Goal: Information Seeking & Learning: Learn about a topic

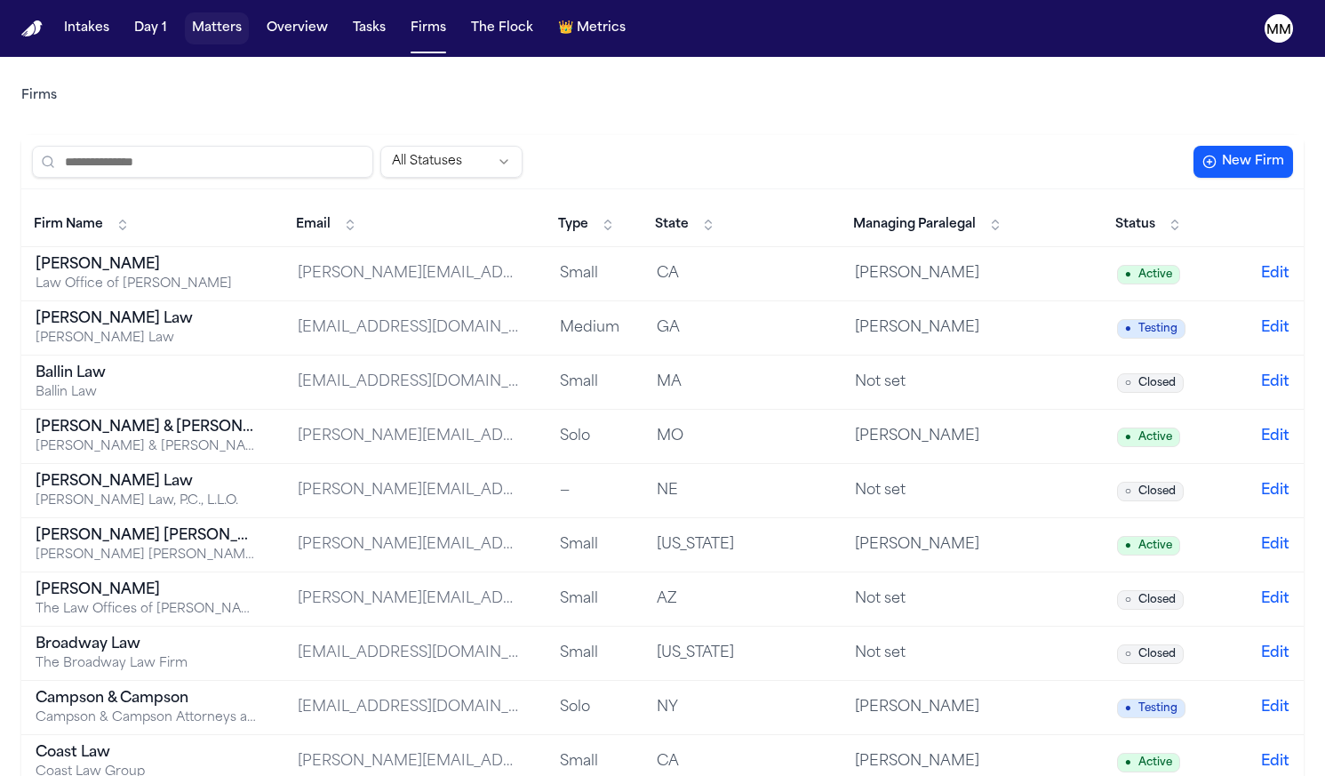
drag, startPoint x: 212, startPoint y: 43, endPoint x: 218, endPoint y: 52, distance: 11.1
click at [211, 43] on button "Matters" at bounding box center [217, 28] width 64 height 32
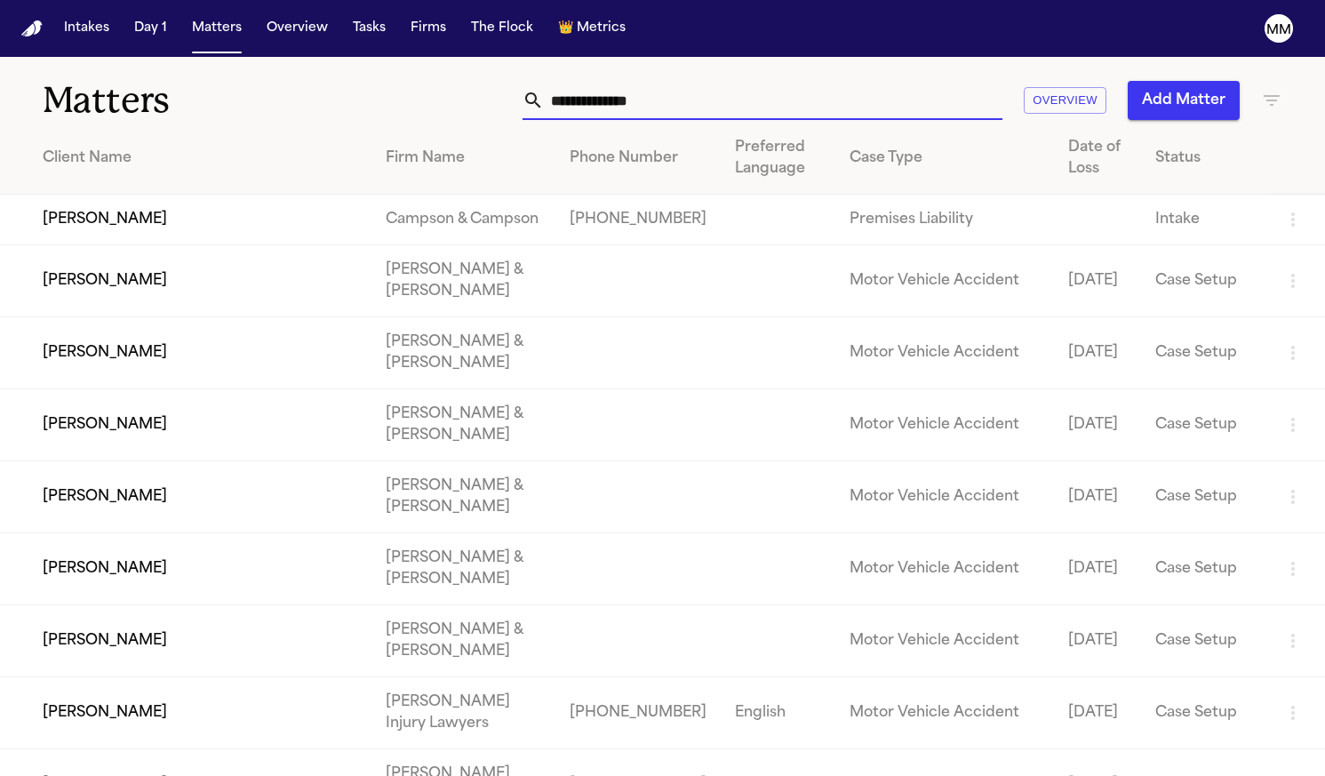
click at [861, 112] on input "text" at bounding box center [773, 100] width 458 height 39
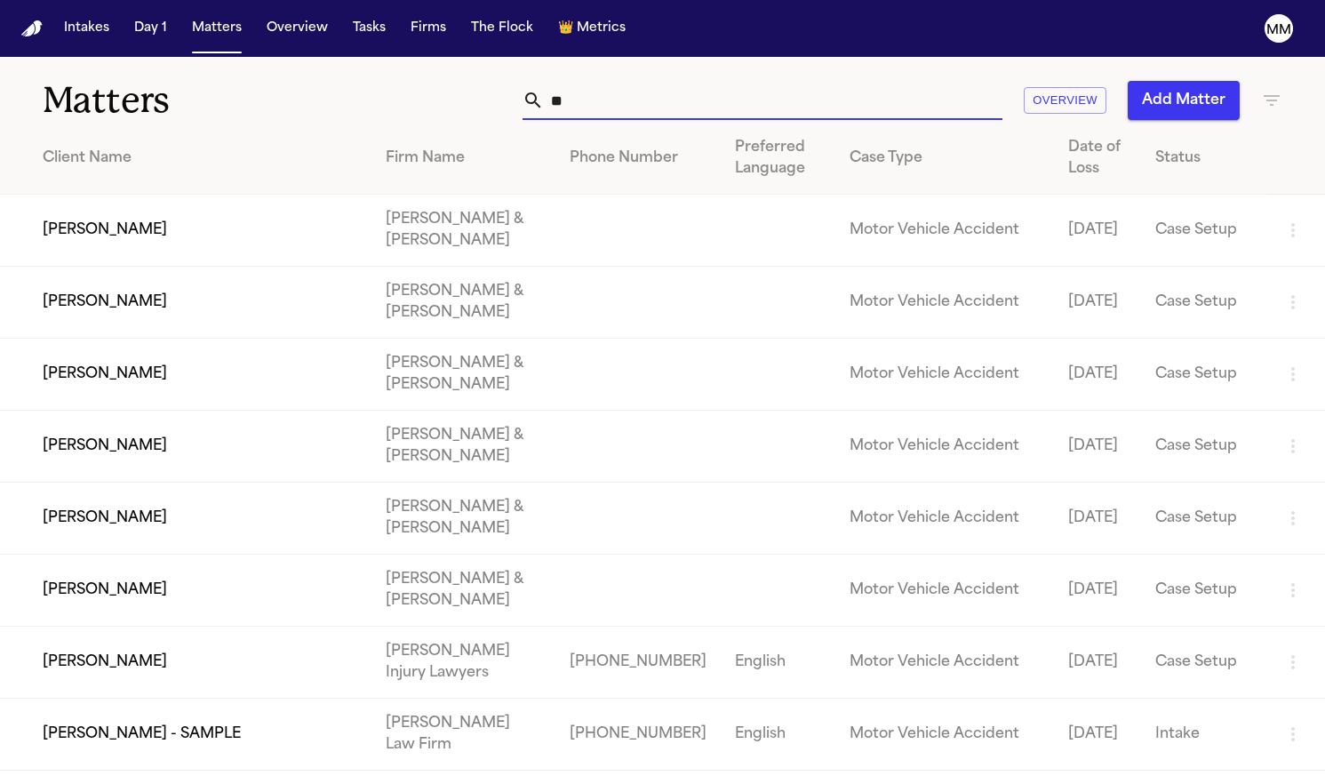
type input "*"
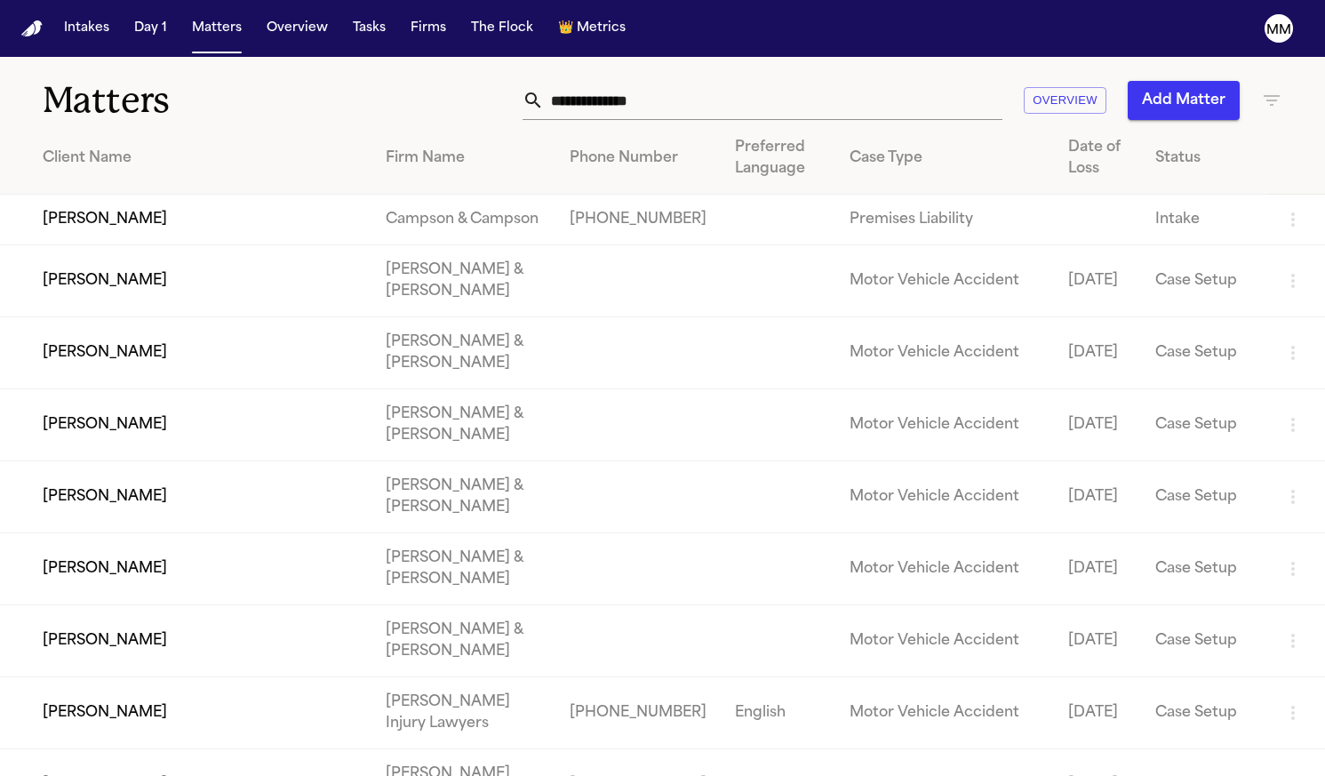
click at [541, 169] on div "Firm Name" at bounding box center [463, 157] width 155 height 21
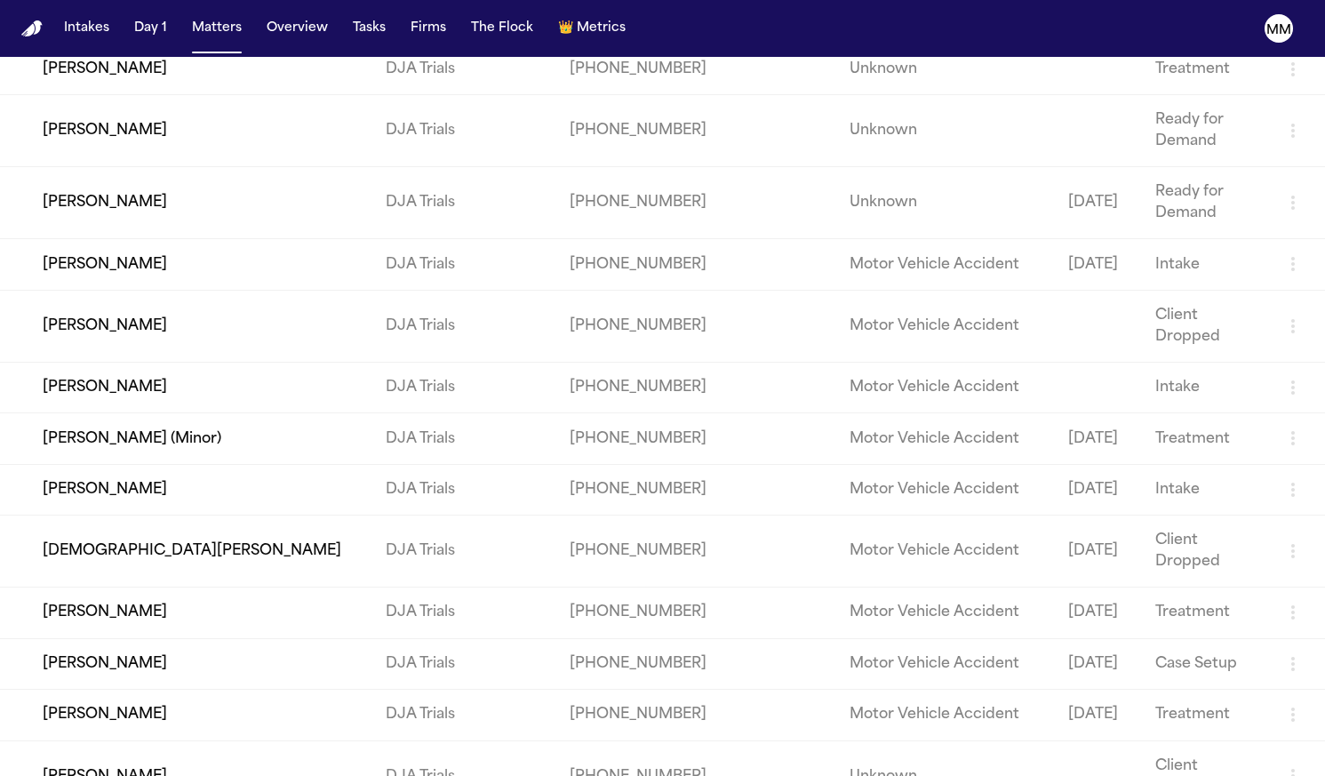
scroll to position [59854, 0]
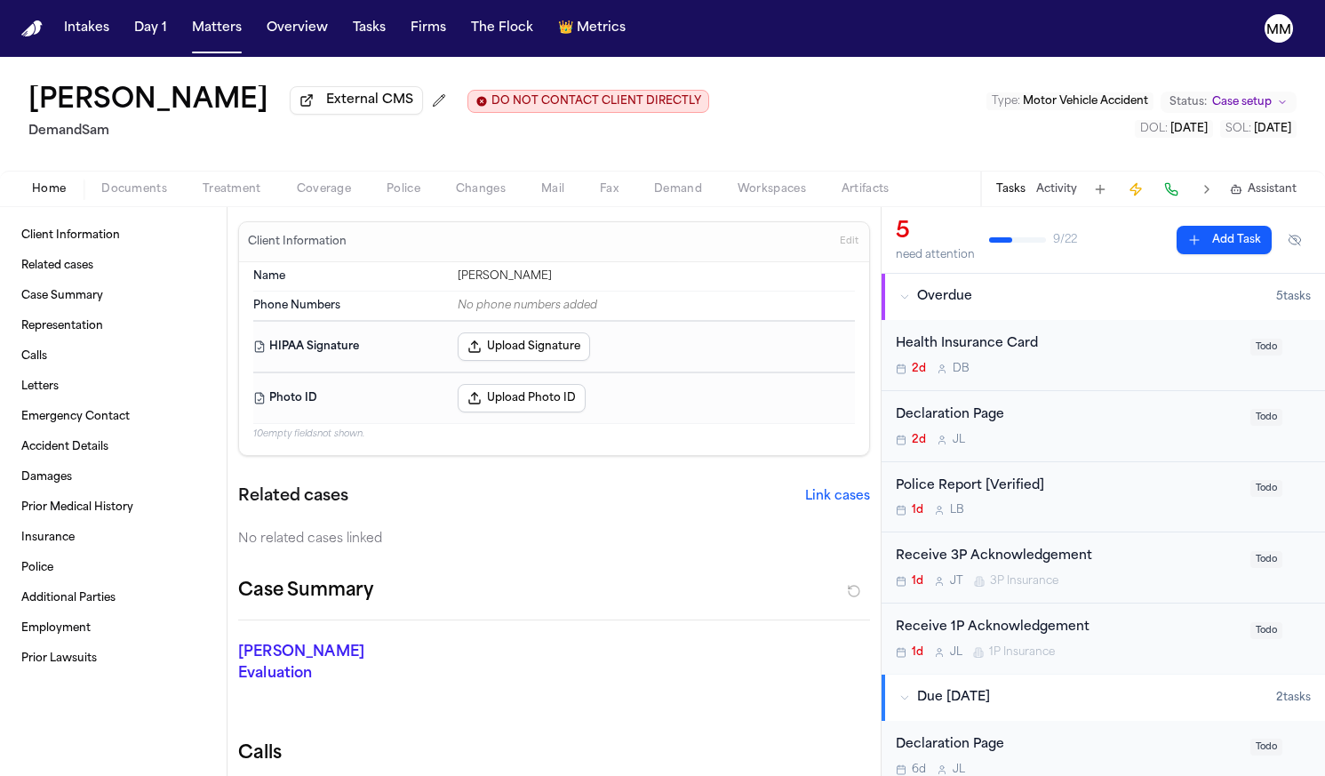
click at [166, 192] on button "Documents" at bounding box center [134, 189] width 101 height 21
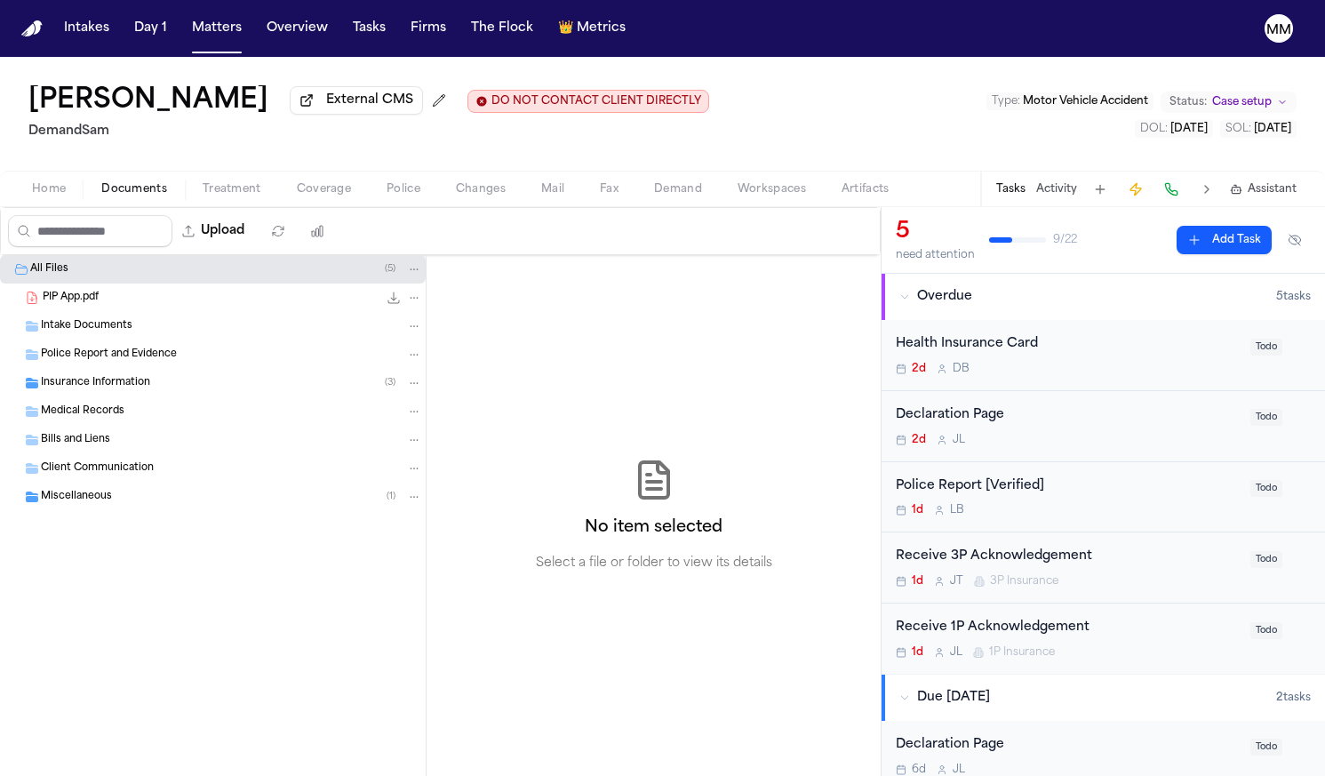
click at [61, 302] on span "PIP App.pdf" at bounding box center [71, 298] width 56 height 15
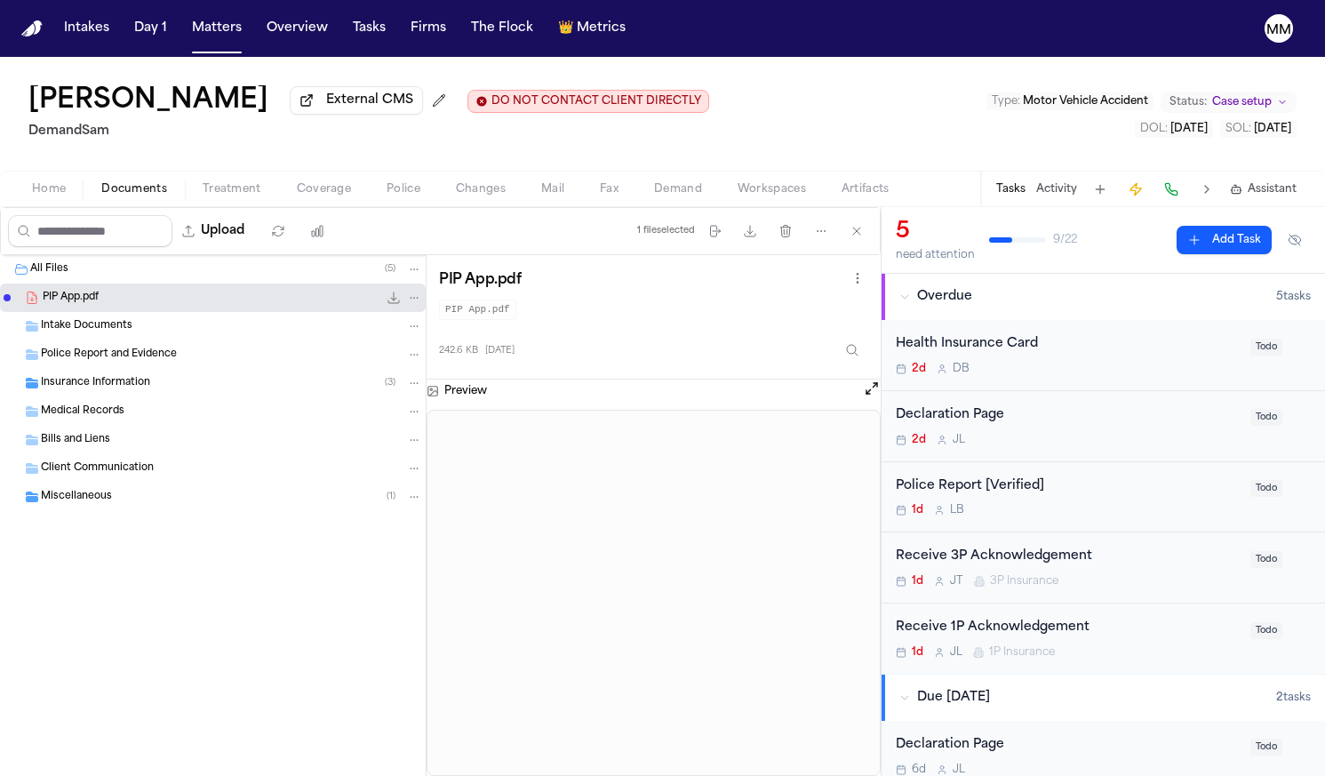
click at [91, 334] on span "Intake Documents" at bounding box center [87, 326] width 92 height 15
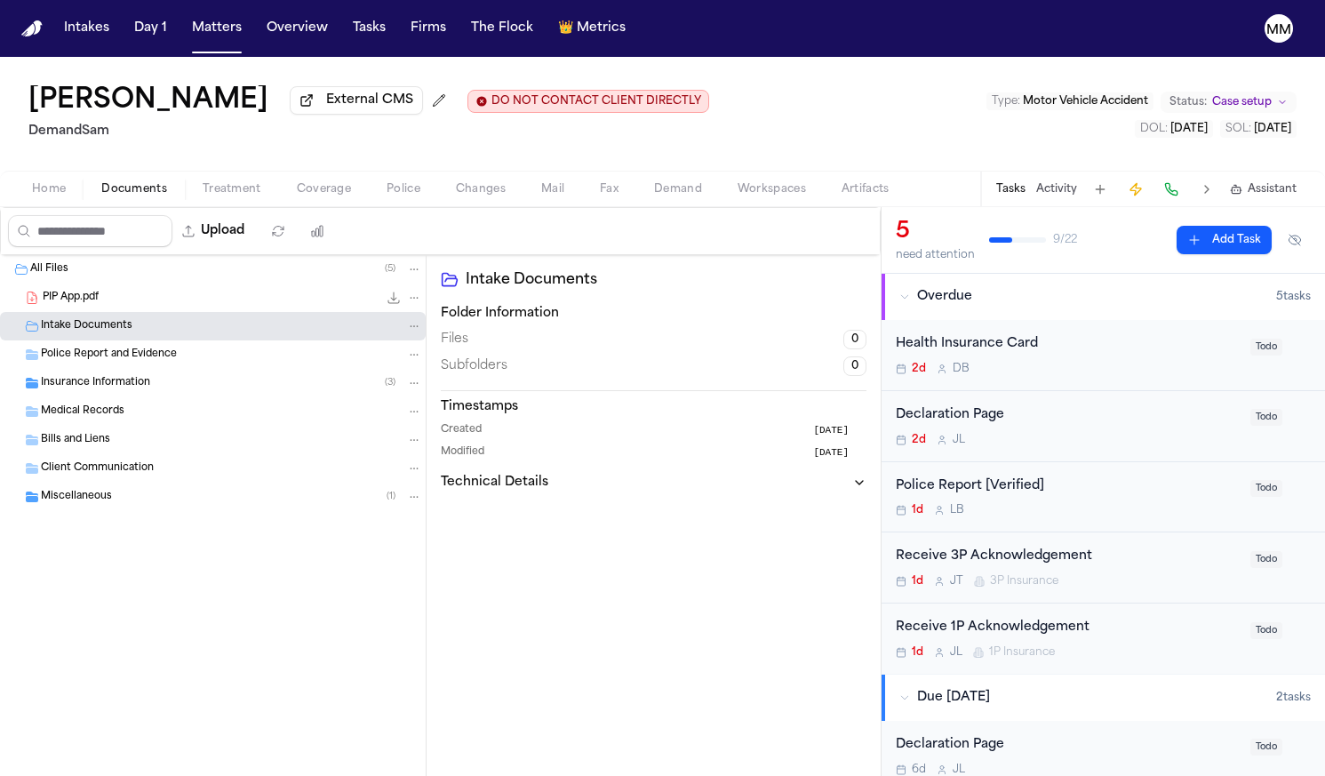
click at [94, 381] on span "Insurance Information" at bounding box center [95, 383] width 109 height 15
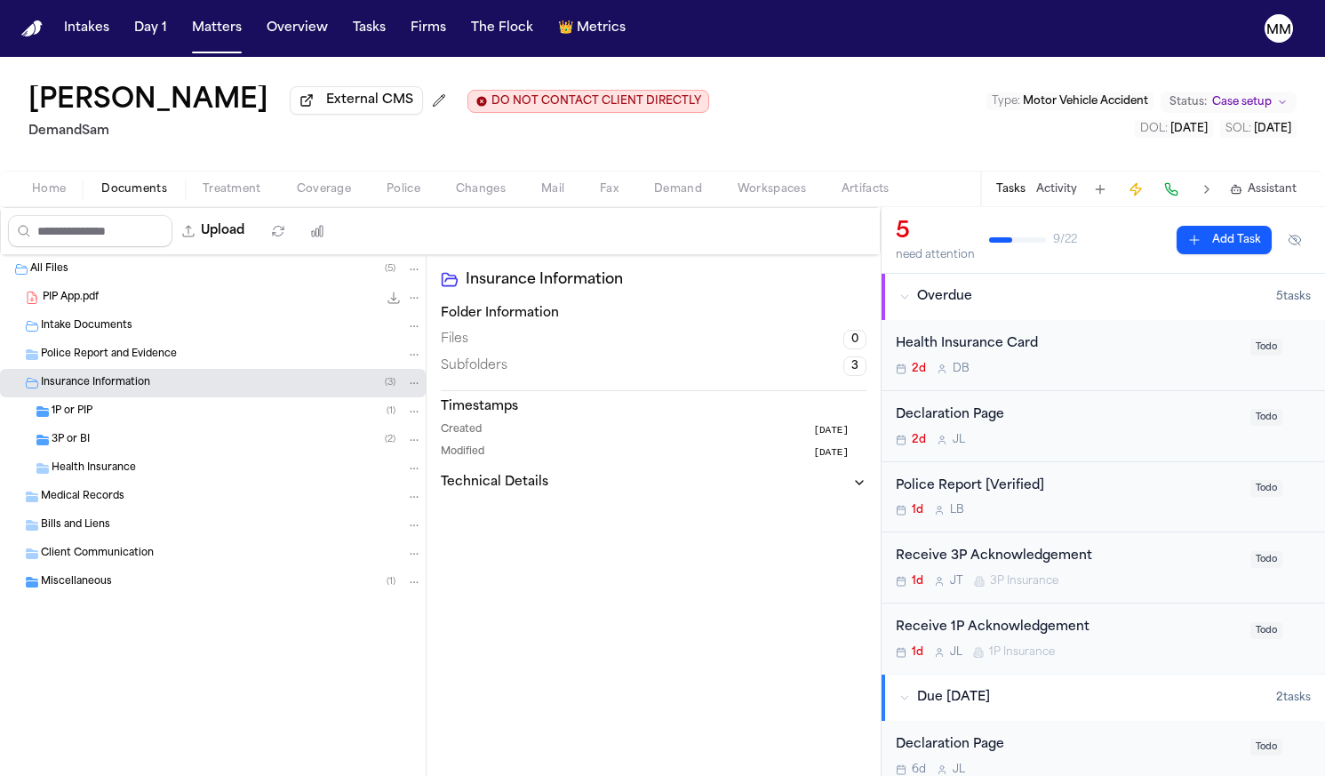
click at [65, 418] on span "1P or PIP" at bounding box center [72, 411] width 41 height 15
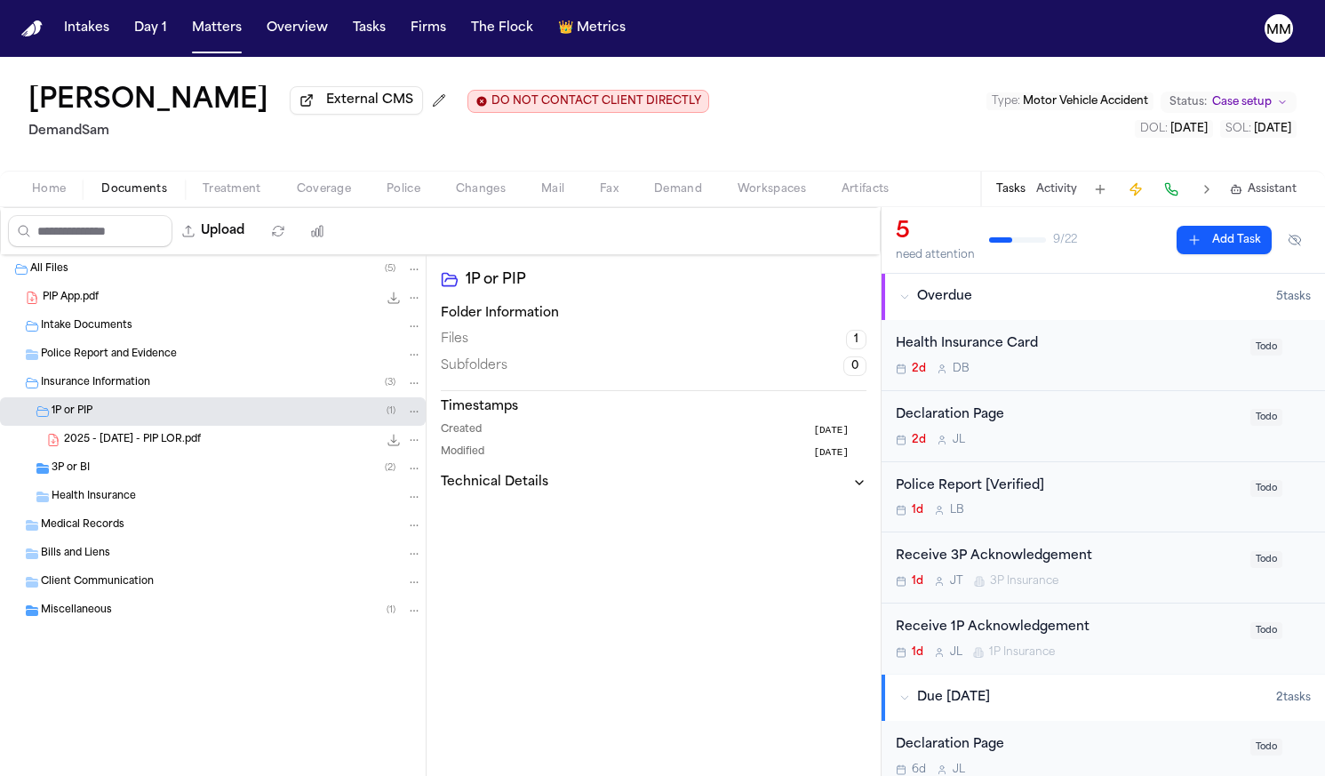
click at [168, 443] on span "2025 - [DATE] - PIP LOR.pdf" at bounding box center [132, 440] width 137 height 15
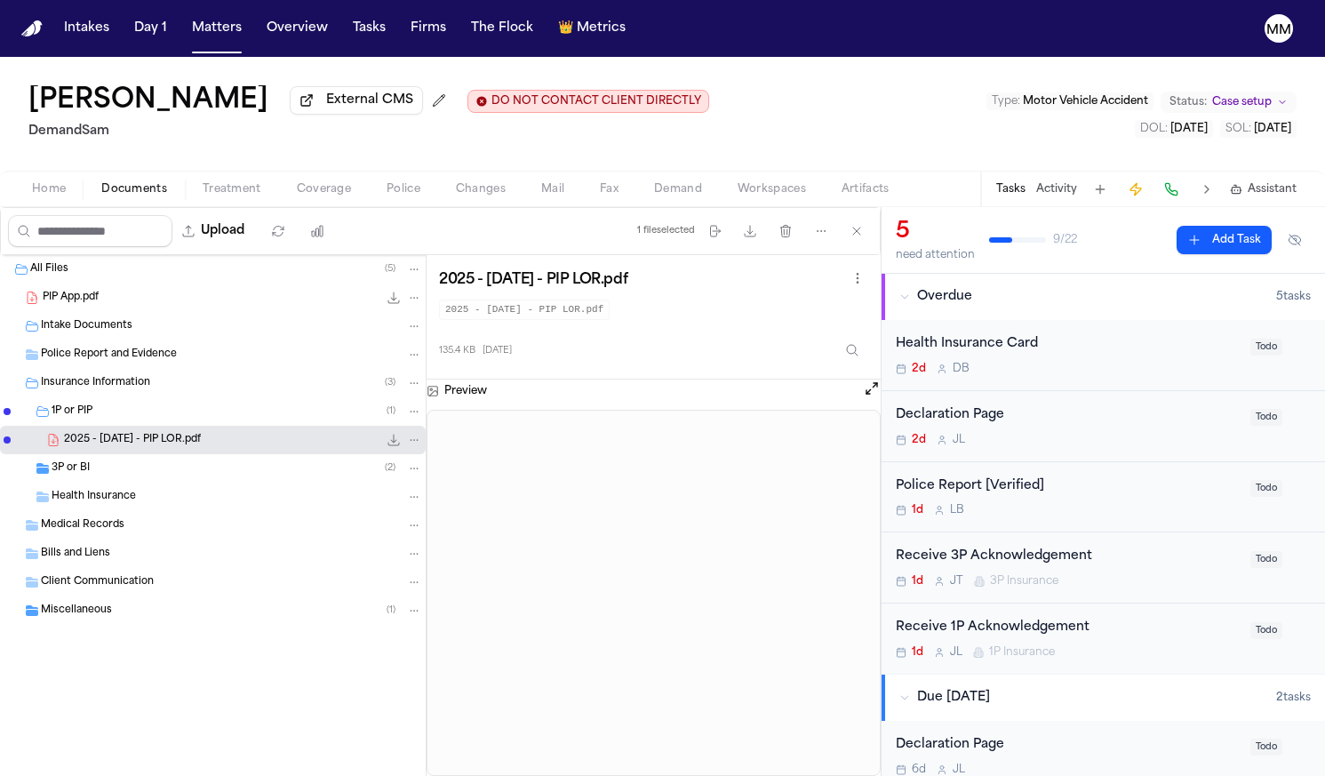
click at [60, 482] on div "3P or BI ( 2 )" at bounding box center [213, 468] width 426 height 28
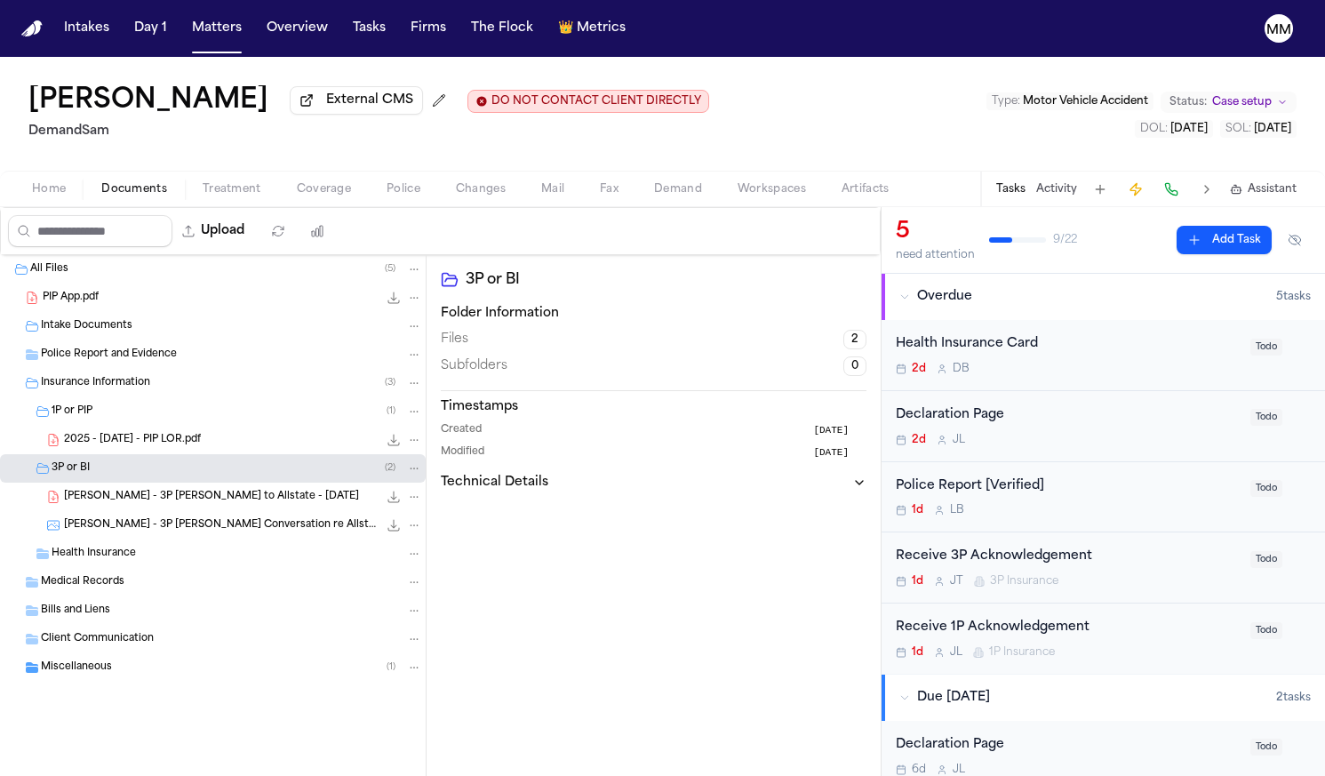
click at [74, 498] on span "[PERSON_NAME] - 3P [PERSON_NAME] to Allstate - [DATE]" at bounding box center [211, 497] width 295 height 15
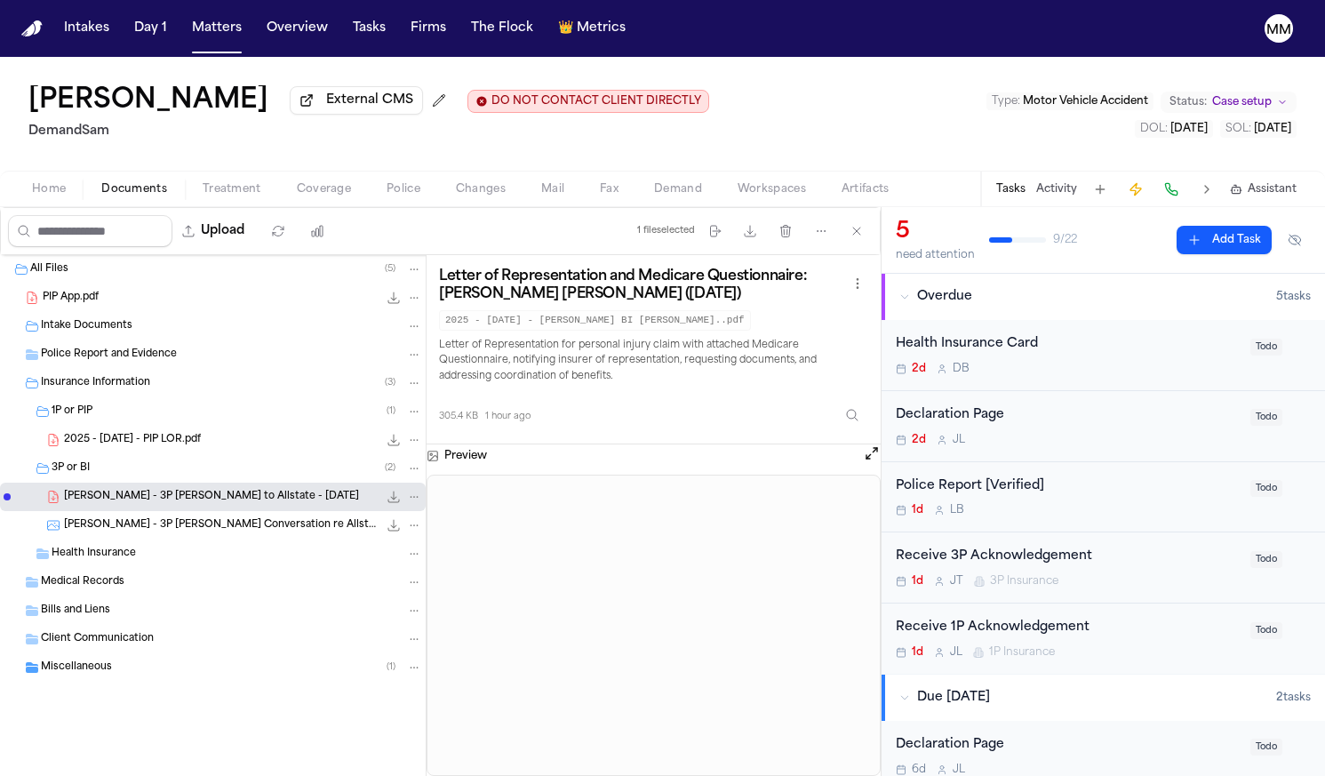
click at [135, 366] on div "Police Report and Evidence" at bounding box center [213, 354] width 426 height 28
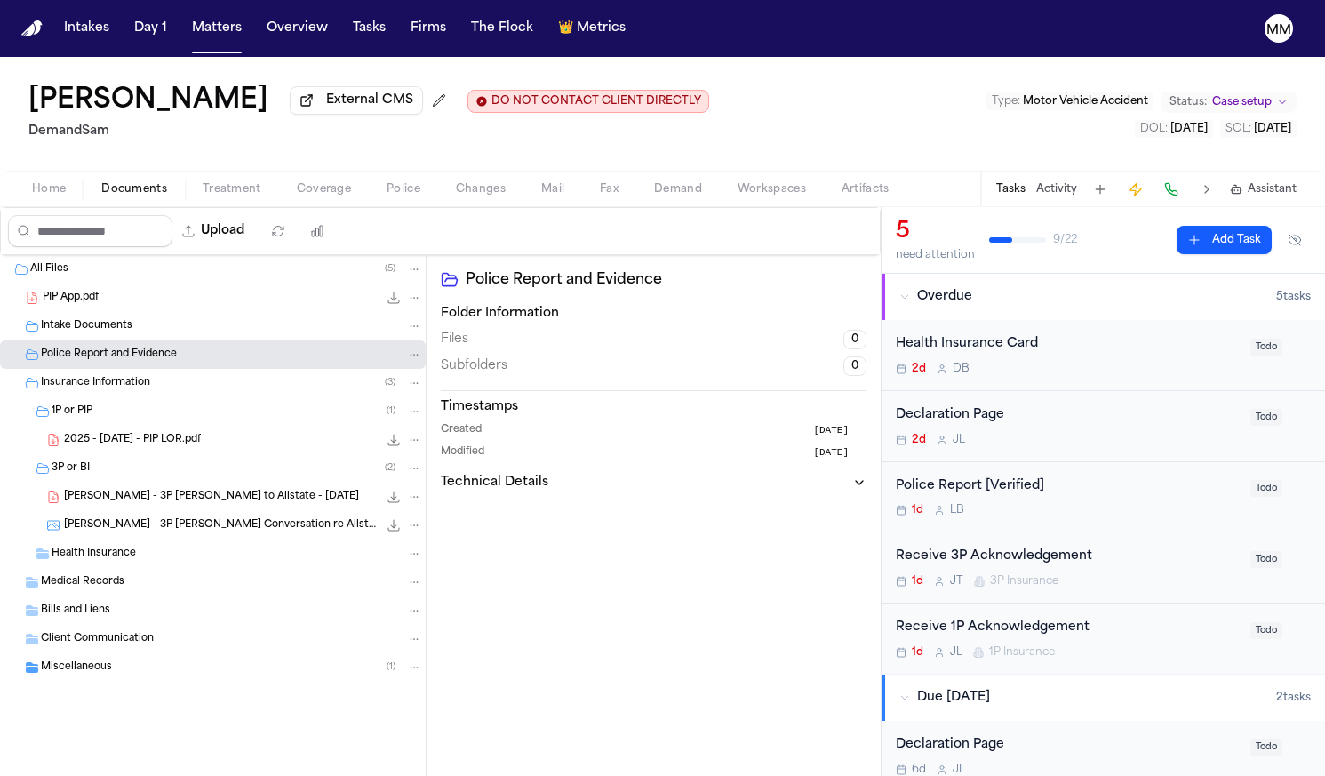
click at [1046, 202] on div "Tasks Activity Assistant" at bounding box center [1145, 188] width 331 height 35
click at [1050, 195] on button "Activity" at bounding box center [1056, 189] width 41 height 14
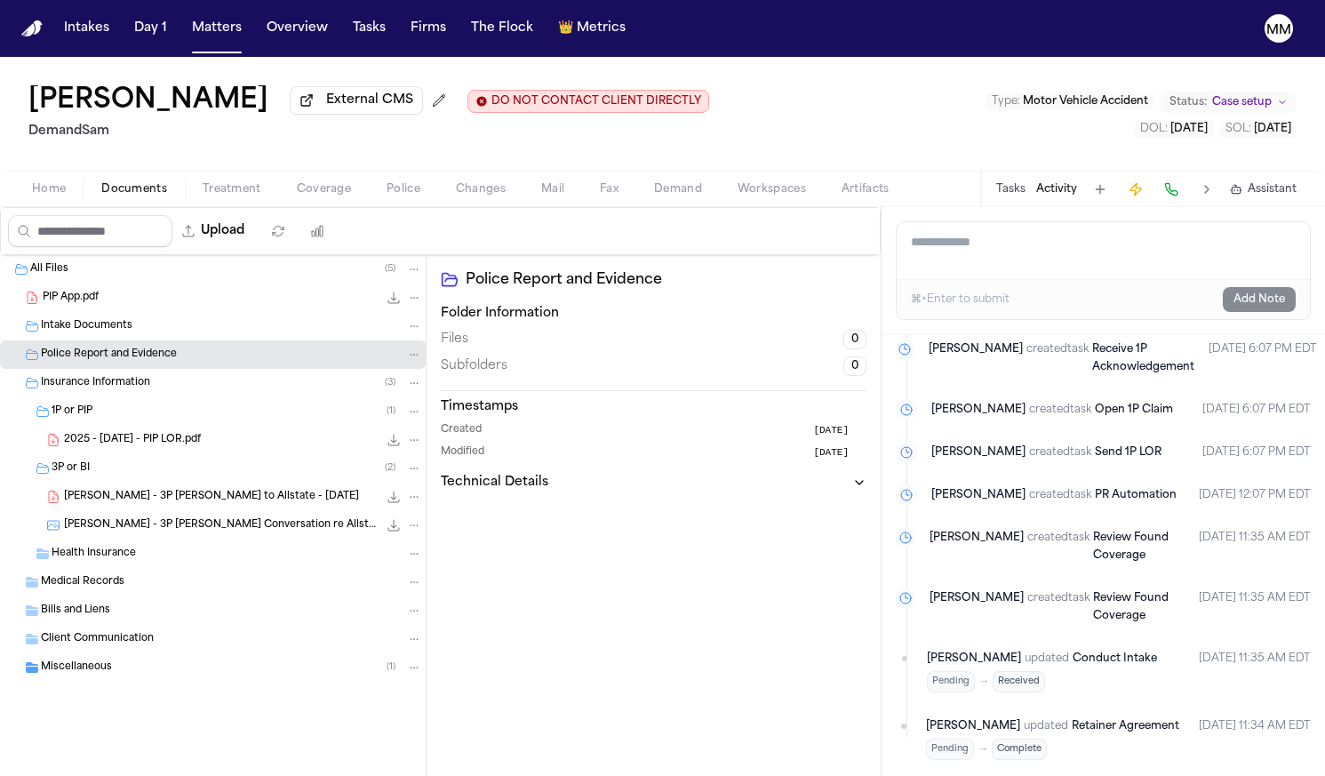
scroll to position [2331, 0]
click at [140, 446] on span "2025 - [DATE] - PIP LOR.pdf" at bounding box center [132, 440] width 137 height 15
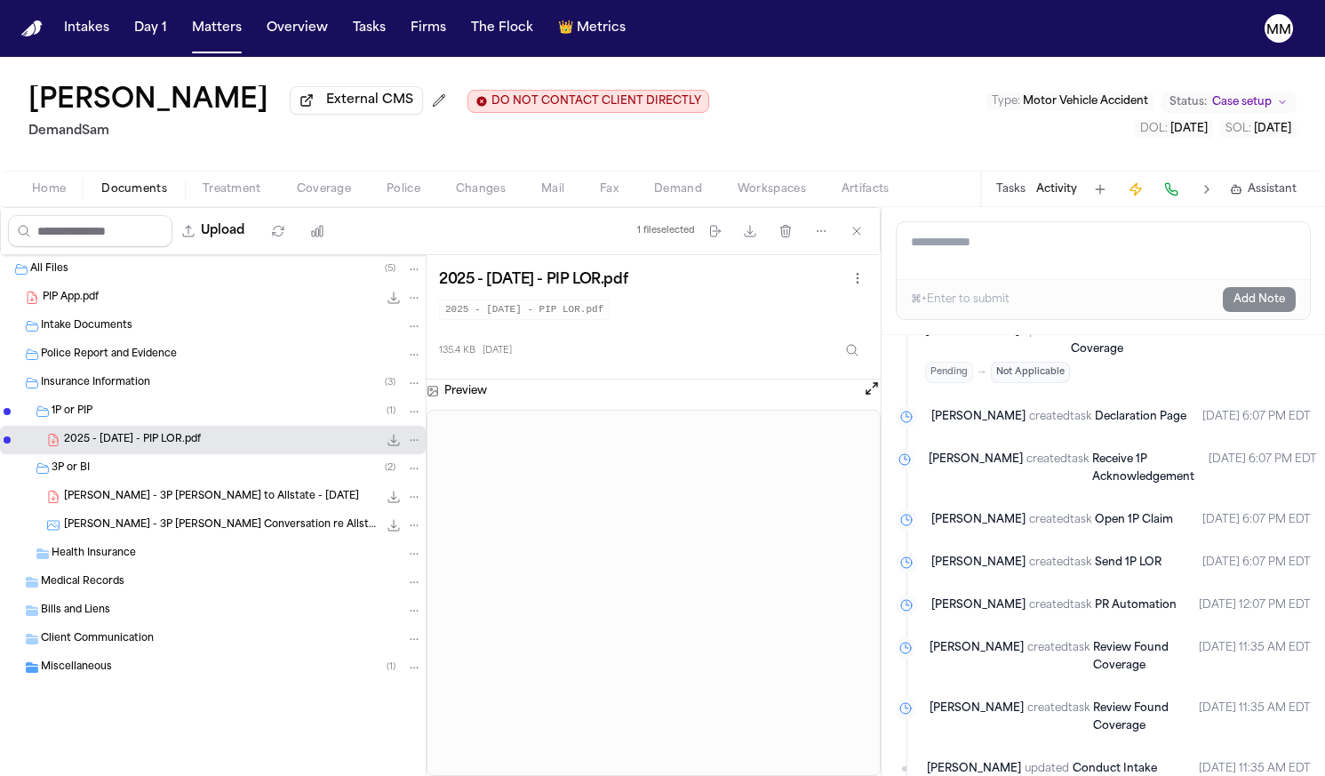
scroll to position [0, 0]
click at [100, 446] on span "2025 - [DATE] - PIP LOR.pdf" at bounding box center [132, 440] width 137 height 15
click at [115, 525] on span "[PERSON_NAME] - 3P [PERSON_NAME] Conversation re Allstate Claim - 968386581 - 2…" at bounding box center [221, 525] width 314 height 15
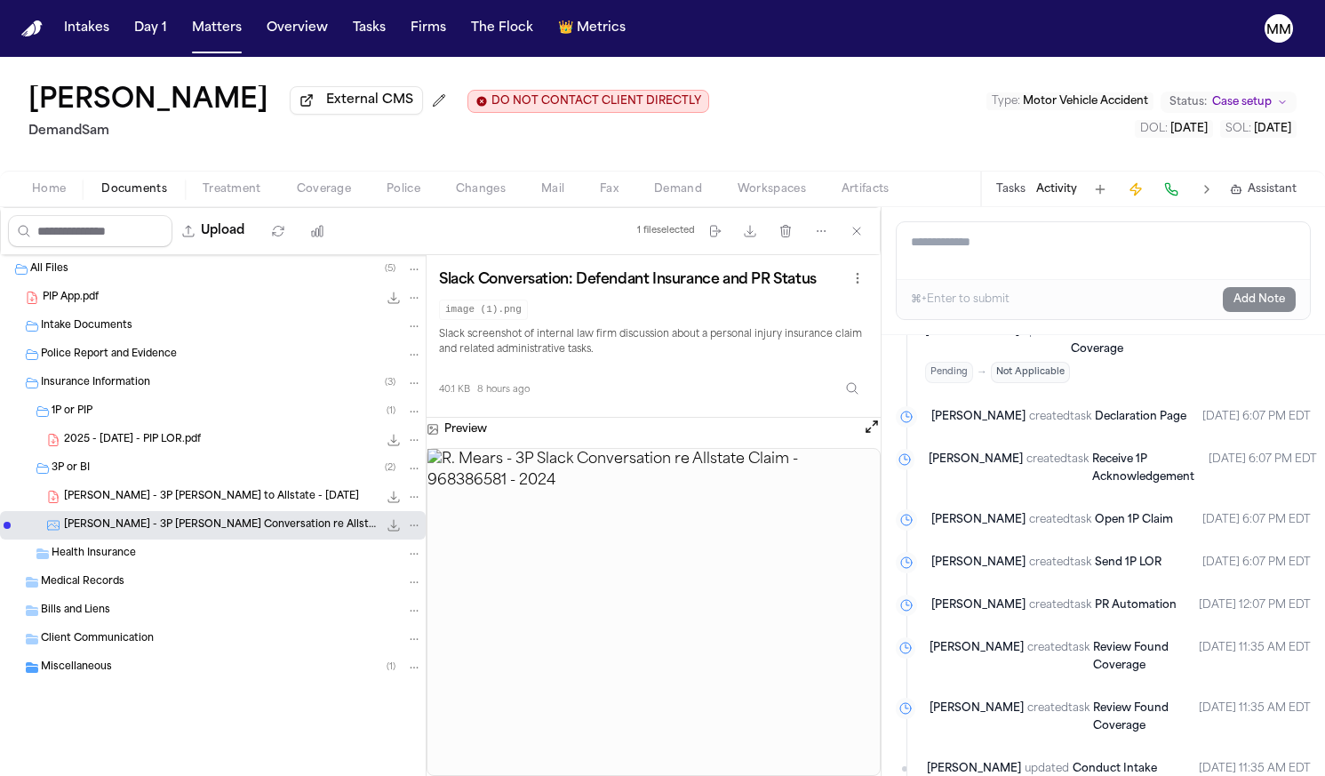
click at [73, 675] on span "Miscellaneous" at bounding box center [76, 667] width 71 height 15
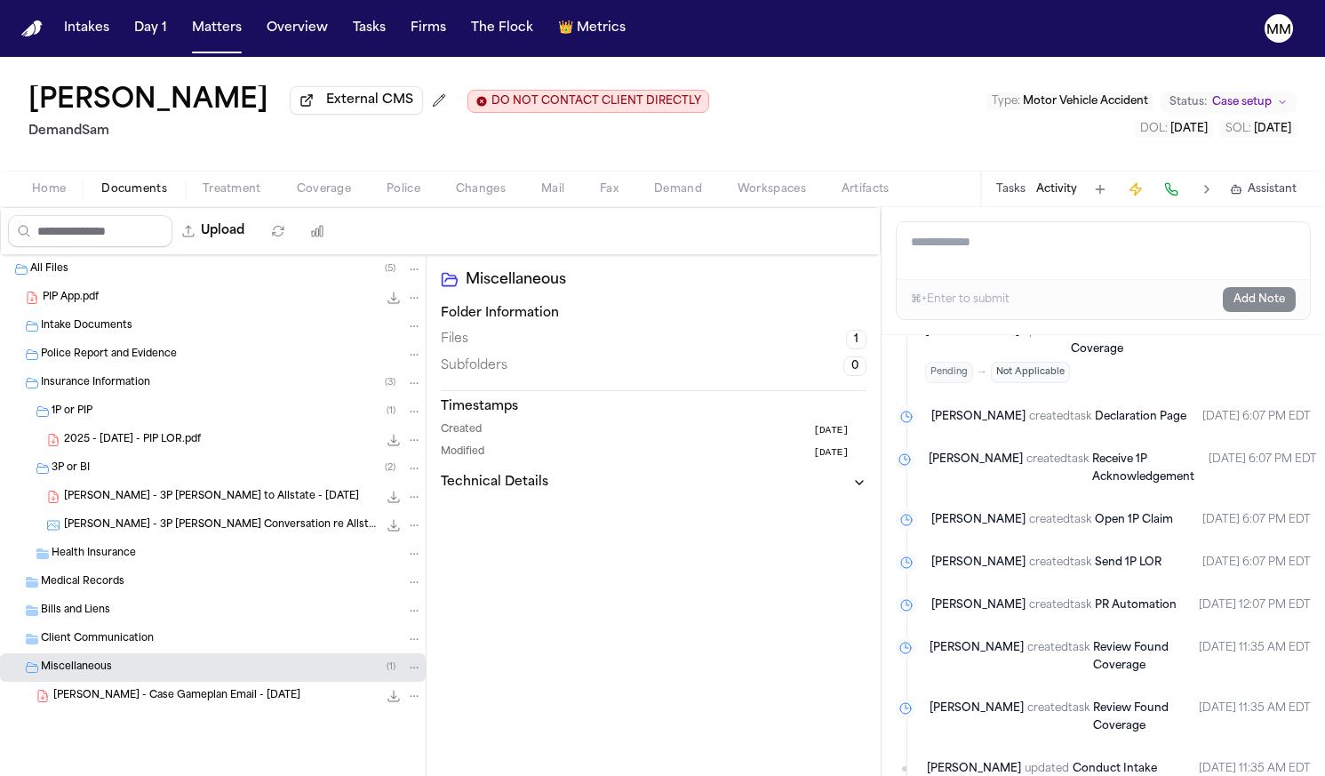
click at [129, 696] on span "[PERSON_NAME] - Case Gameplan Email - [DATE]" at bounding box center [176, 696] width 247 height 15
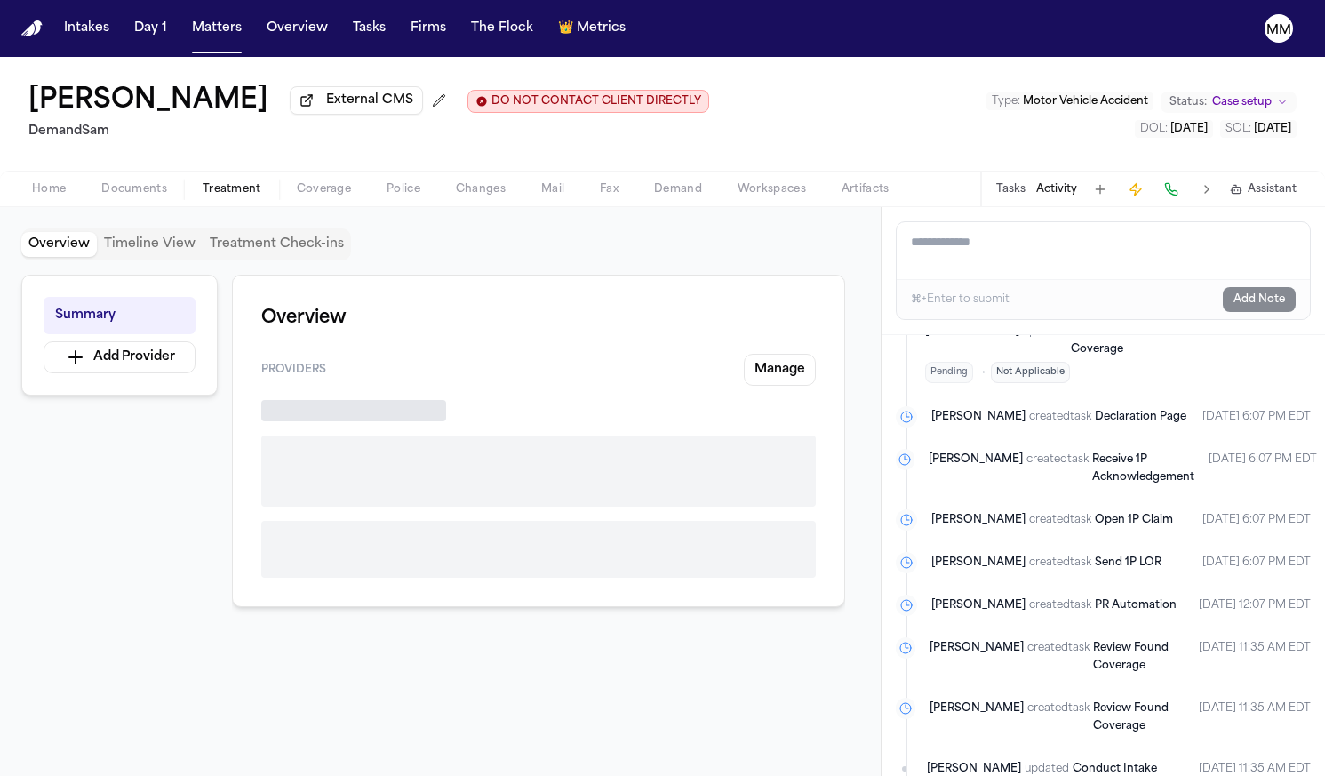
click at [236, 200] on span "button" at bounding box center [232, 199] width 80 height 2
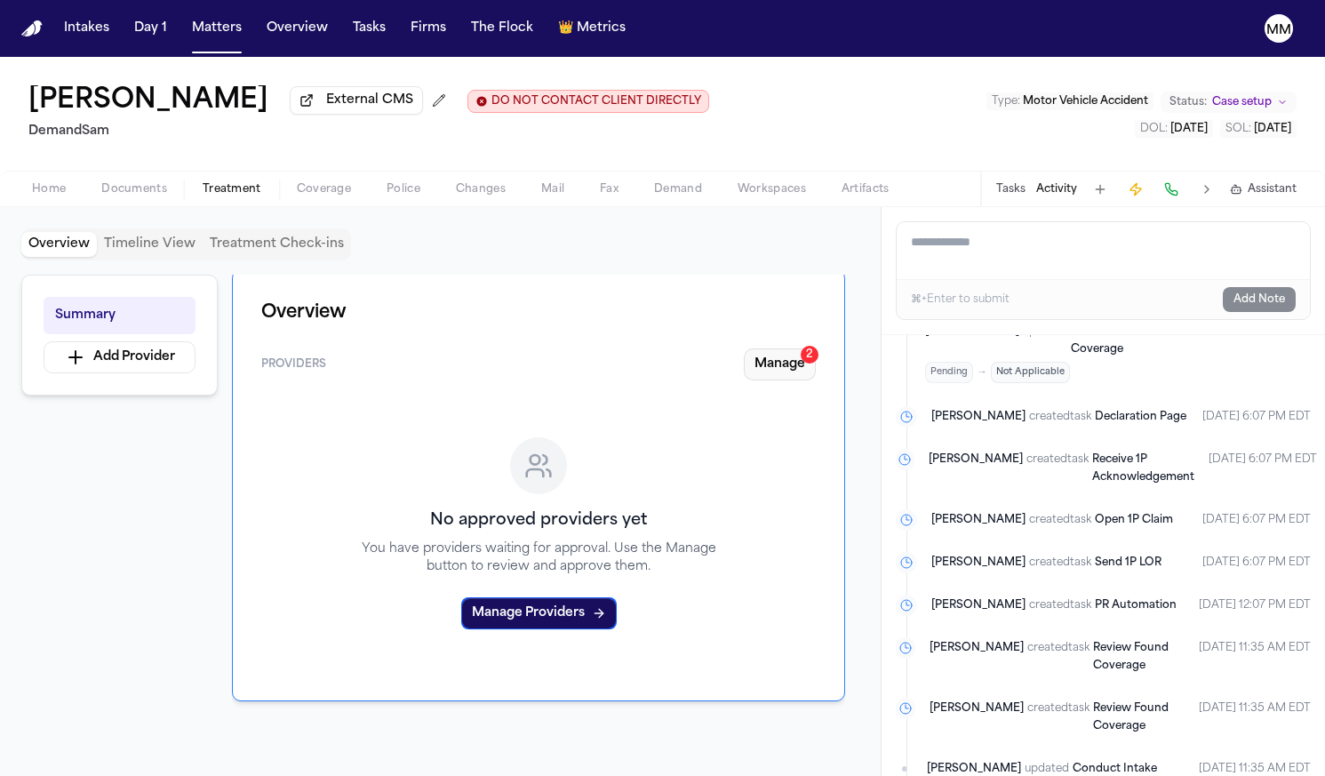
click at [808, 379] on button "Manage 2" at bounding box center [780, 364] width 72 height 32
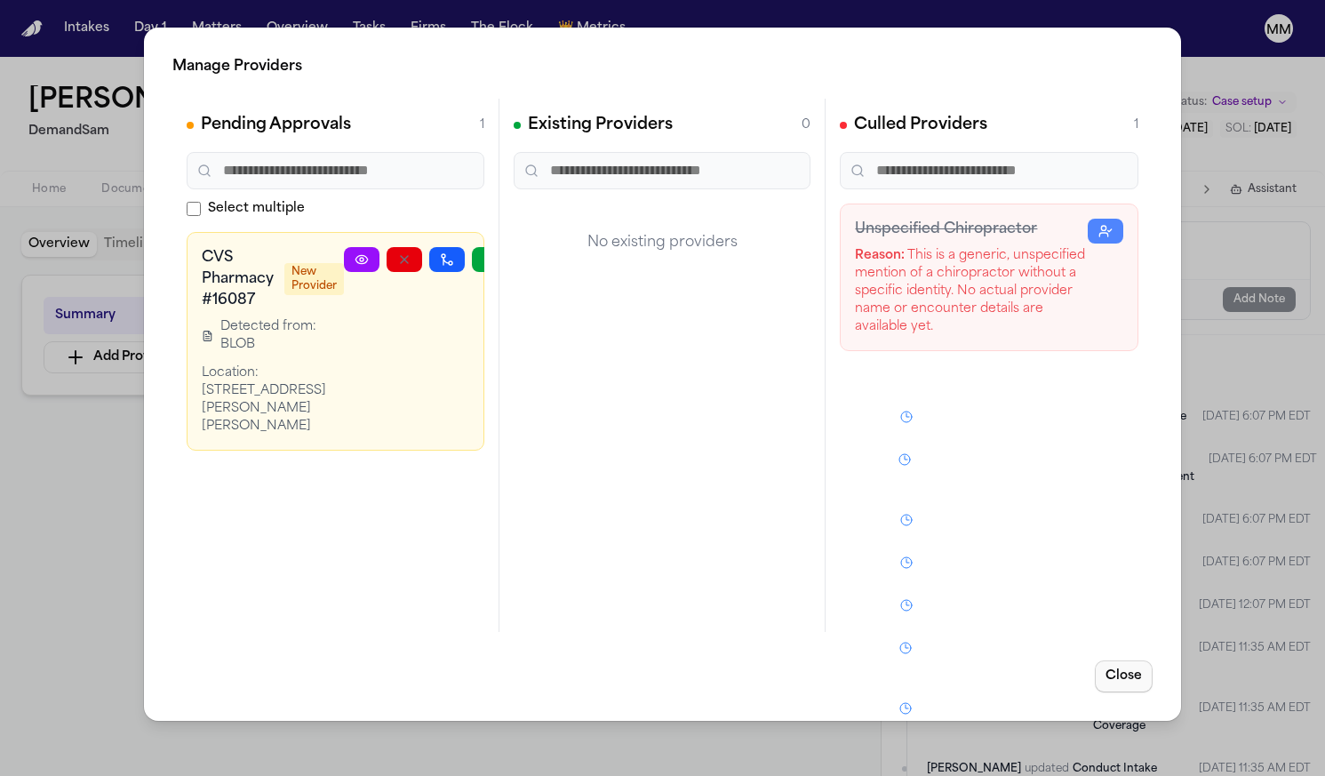
click at [1124, 689] on button "Close" at bounding box center [1124, 676] width 58 height 32
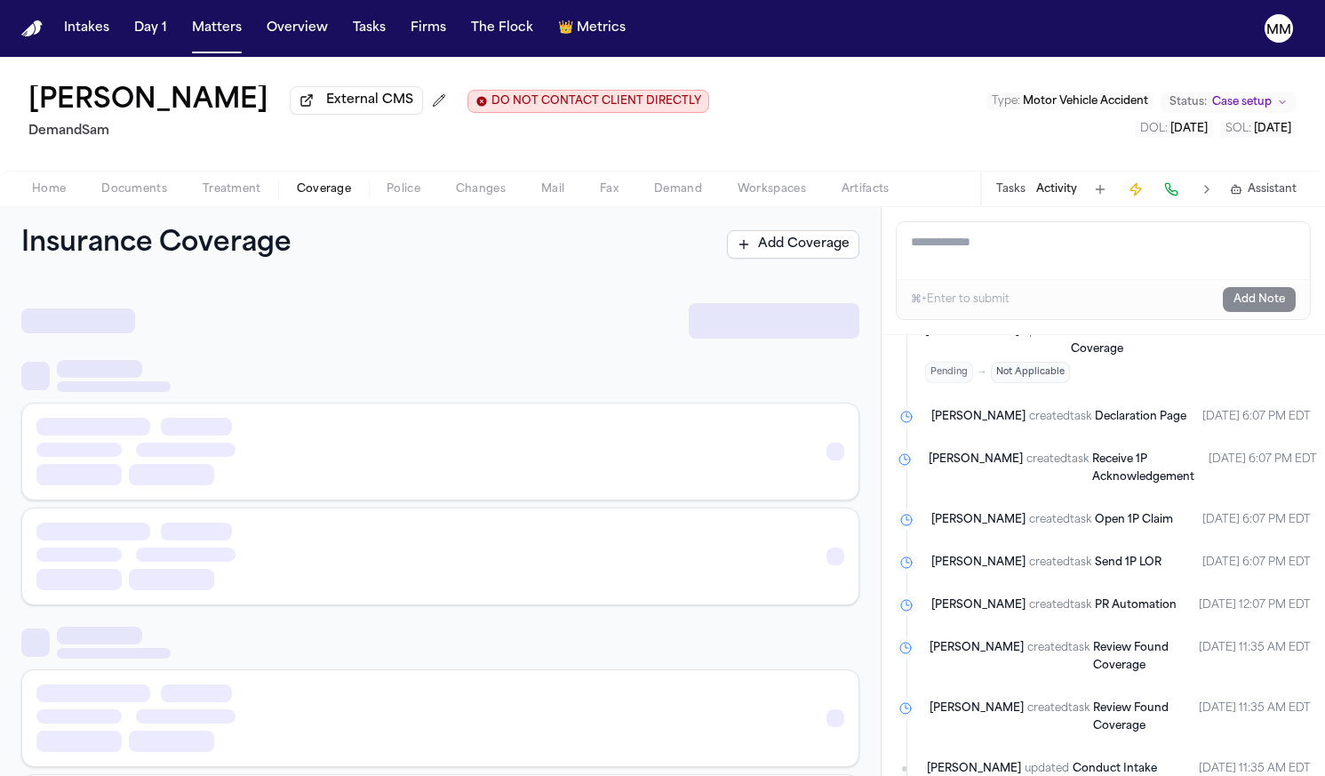
click at [326, 196] on span "Coverage" at bounding box center [324, 189] width 54 height 14
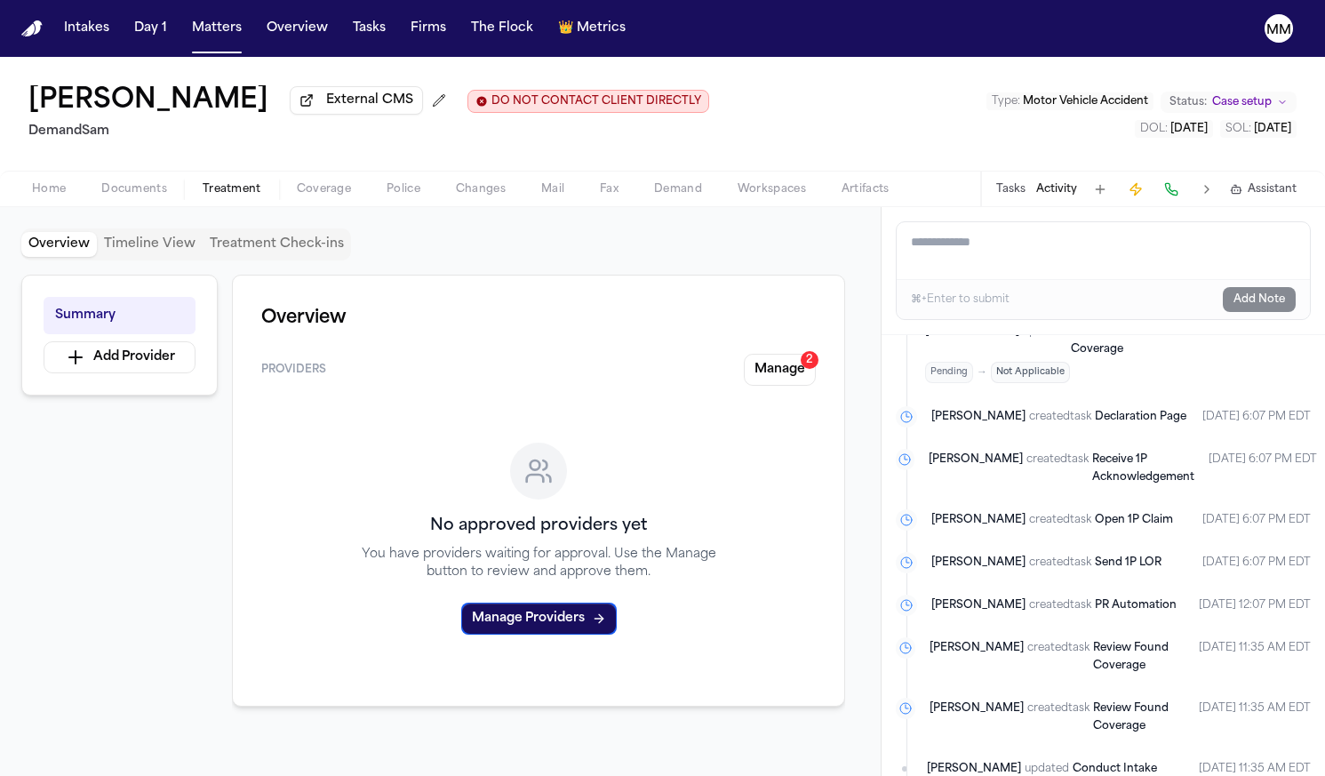
click at [251, 196] on span "Treatment" at bounding box center [232, 189] width 59 height 14
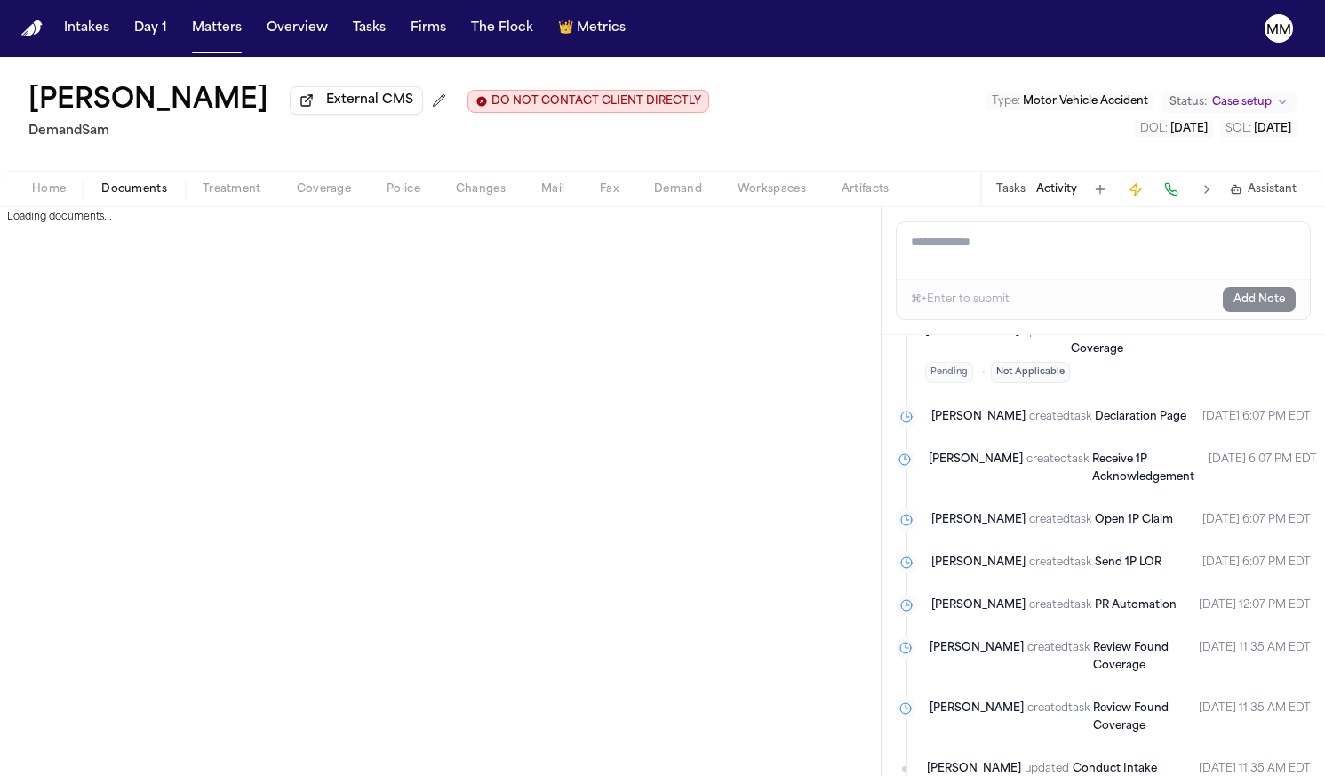
drag, startPoint x: 140, startPoint y: 191, endPoint x: 283, endPoint y: 187, distance: 142.2
click at [140, 191] on span "Documents" at bounding box center [134, 189] width 66 height 14
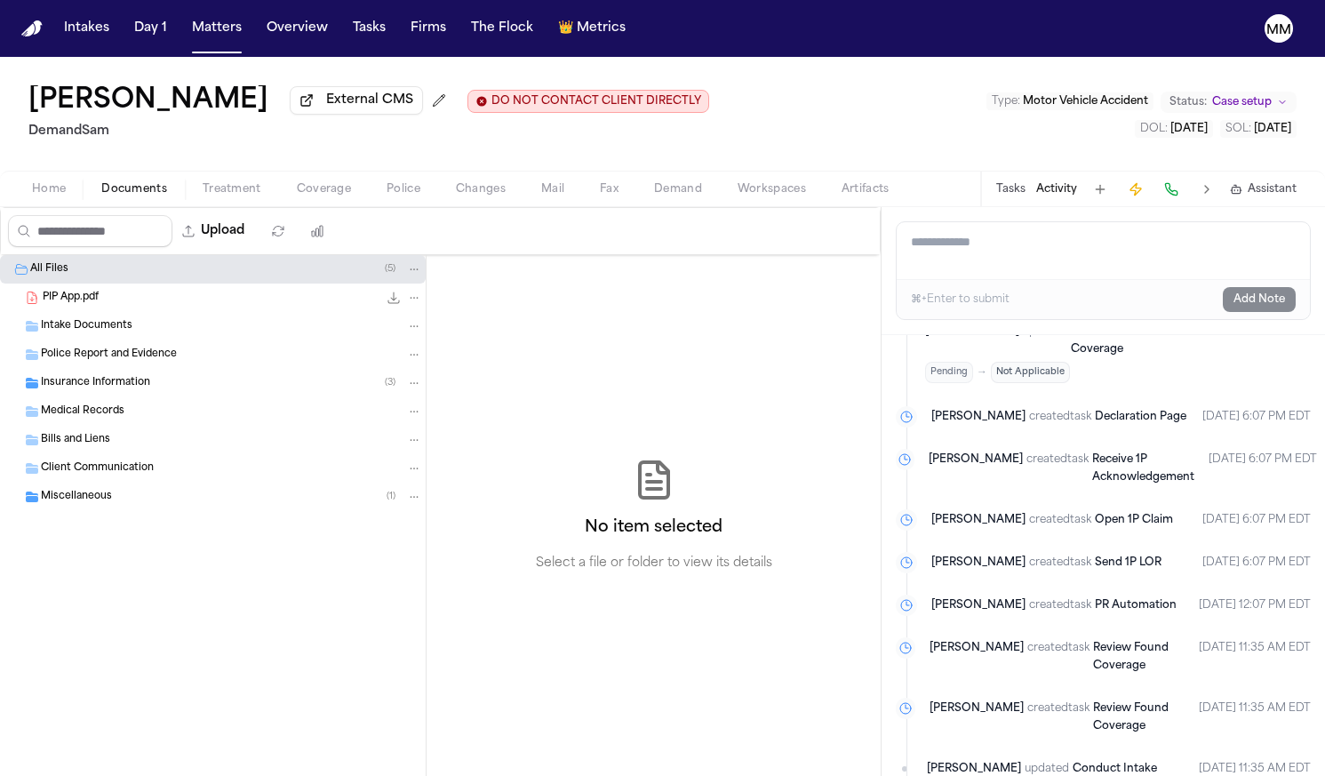
click at [395, 189] on span "Police" at bounding box center [403, 189] width 34 height 14
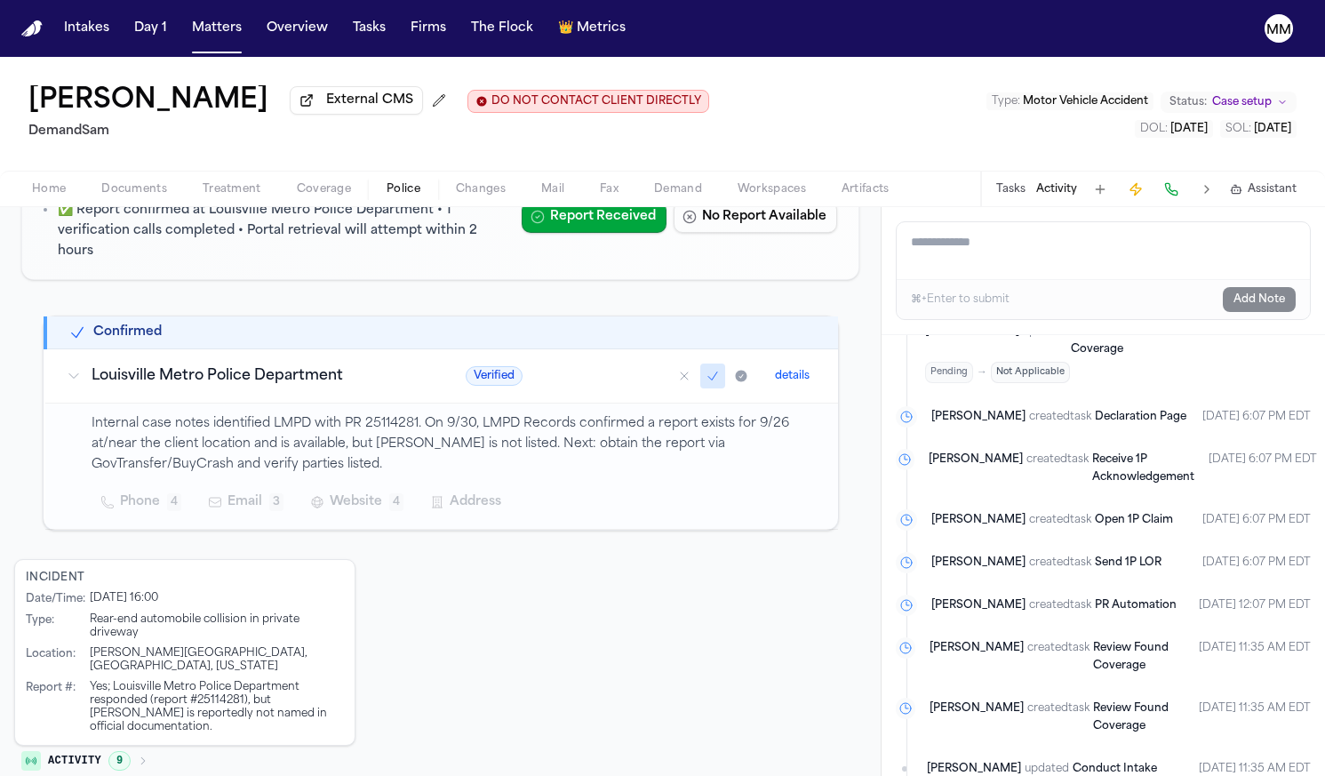
click at [144, 755] on icon "button" at bounding box center [143, 760] width 11 height 11
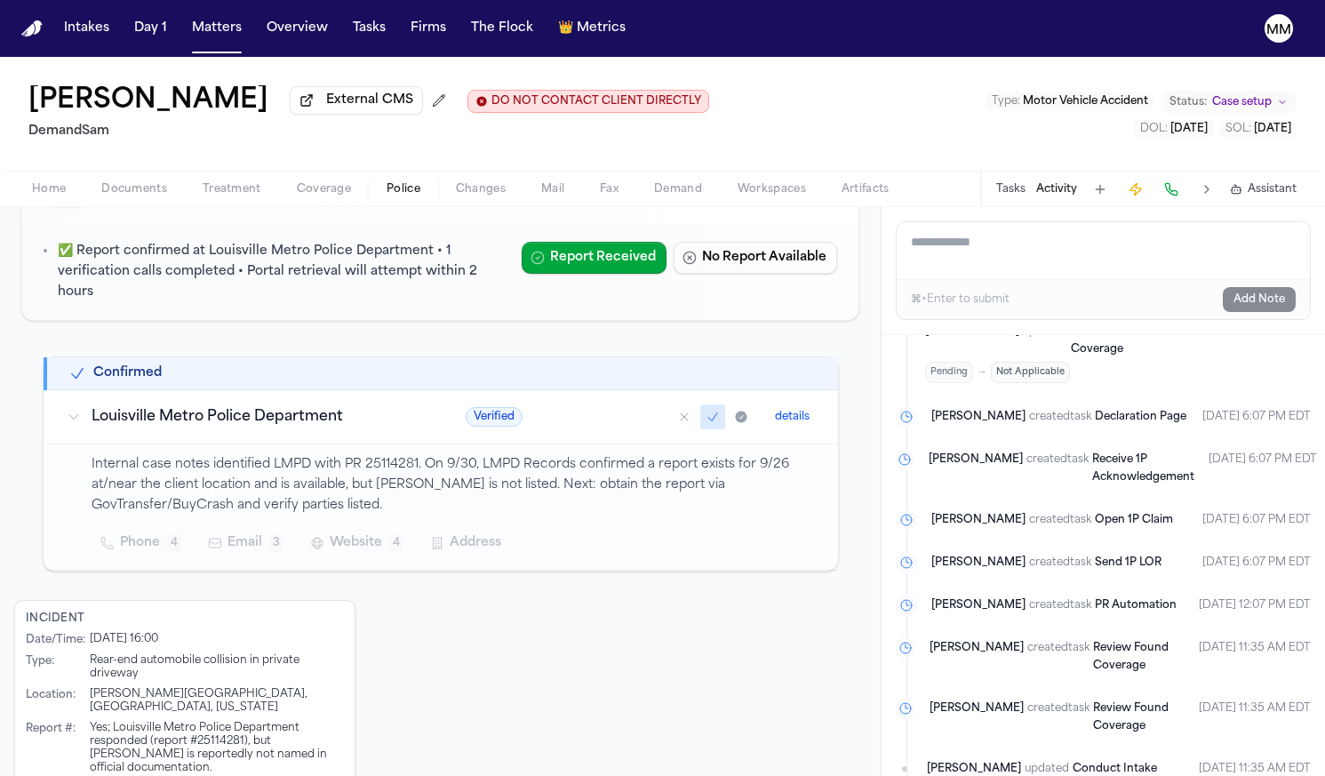
scroll to position [169, 0]
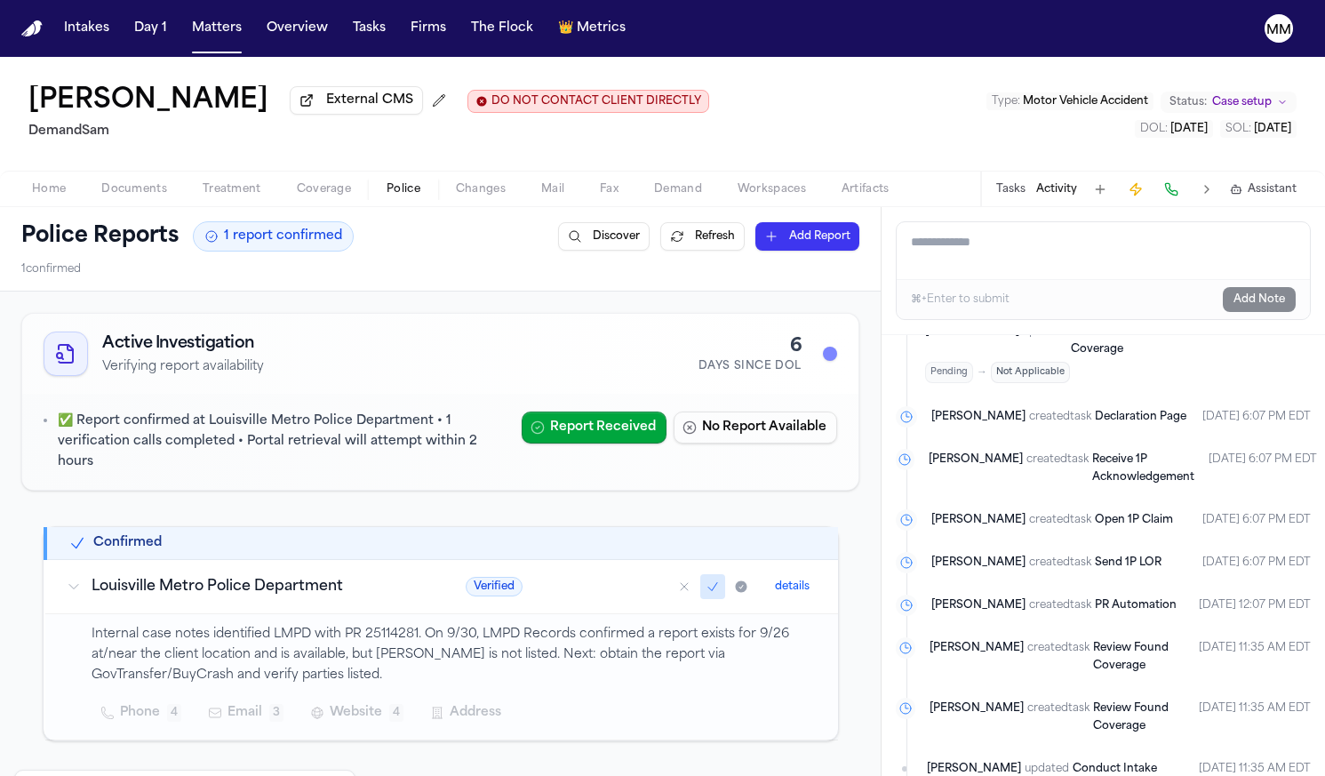
scroll to position [0, 0]
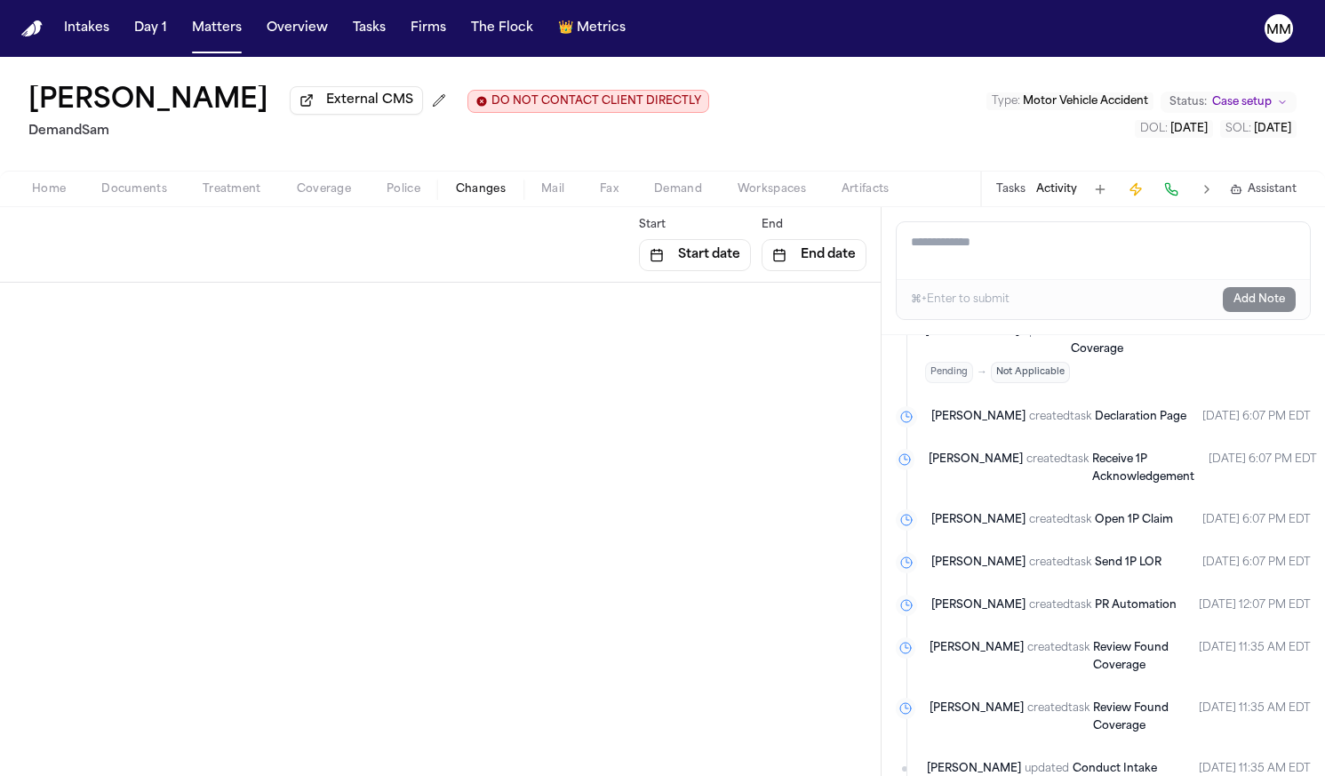
click at [480, 192] on span "Changes" at bounding box center [481, 189] width 50 height 14
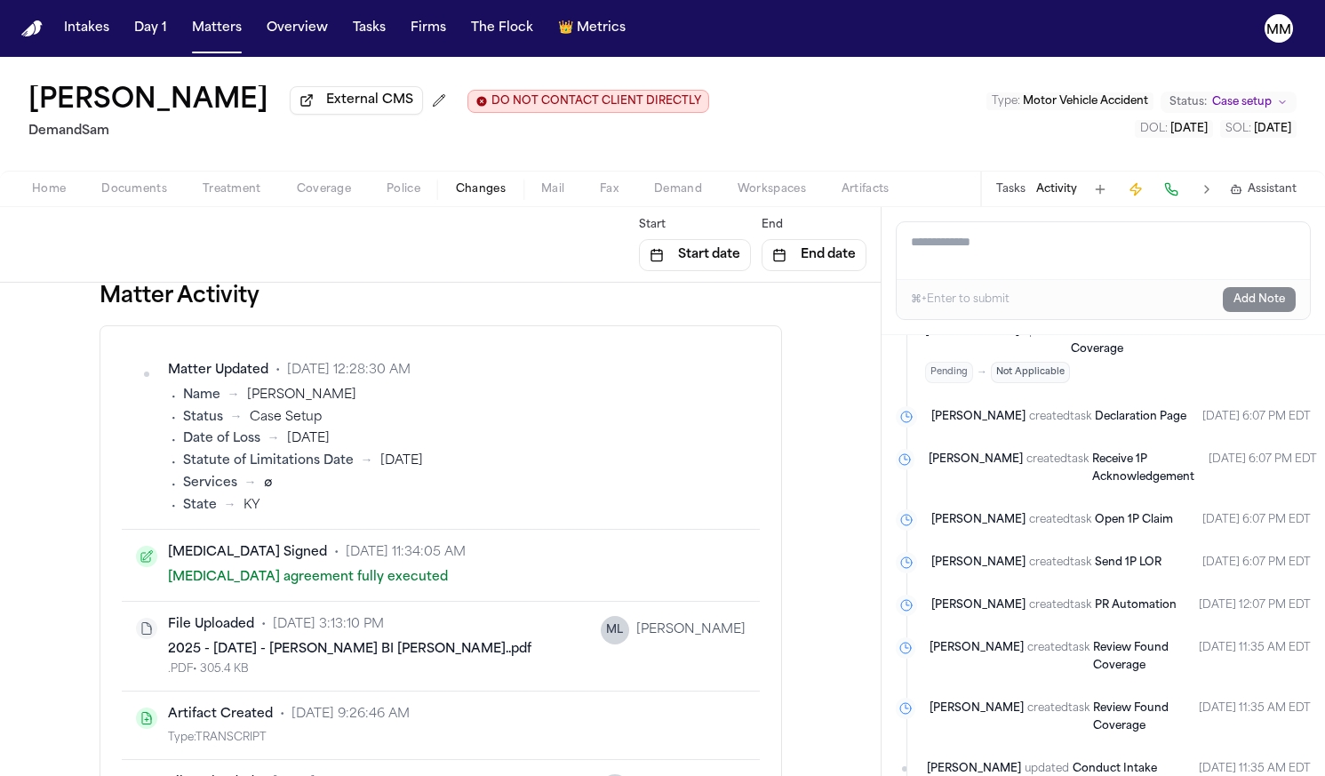
click at [547, 191] on span "Mail" at bounding box center [552, 189] width 23 height 14
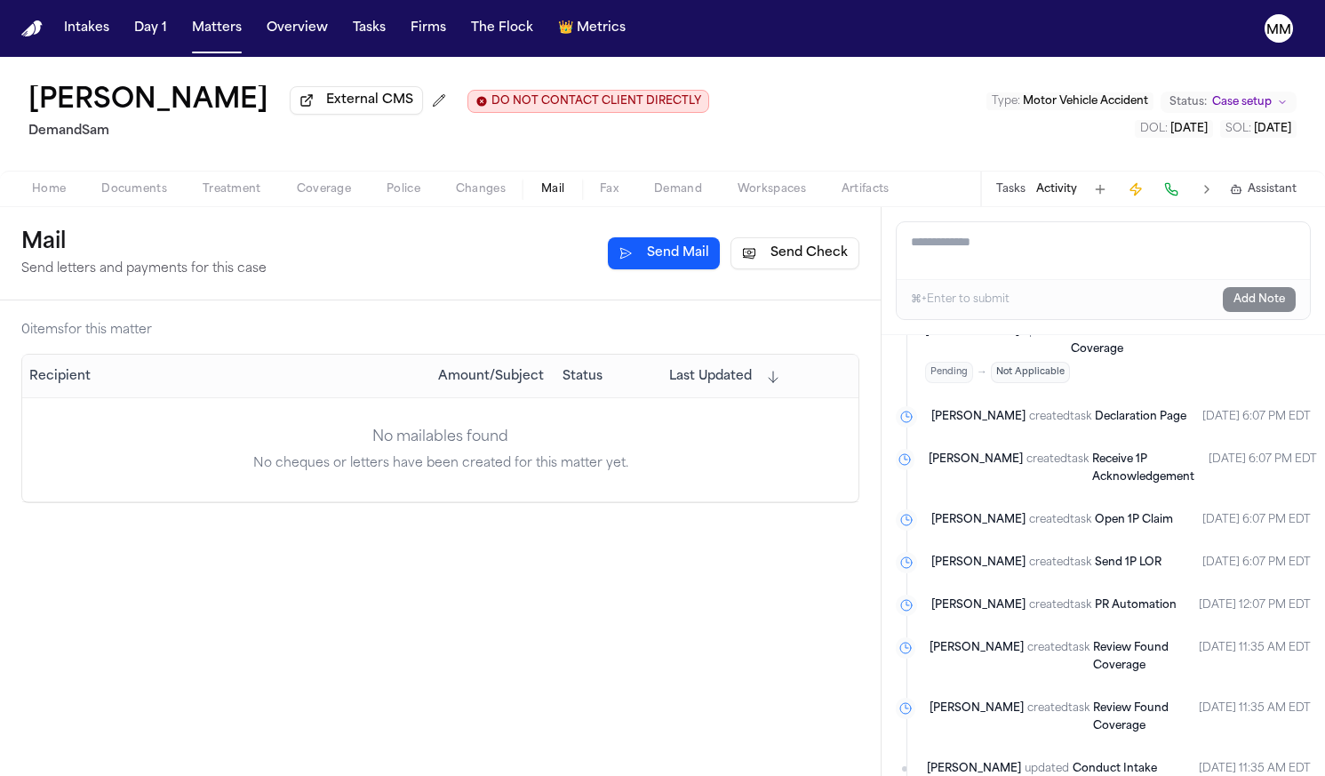
click at [512, 196] on button "Changes" at bounding box center [480, 189] width 85 height 21
click at [559, 194] on span "Mail" at bounding box center [552, 189] width 23 height 14
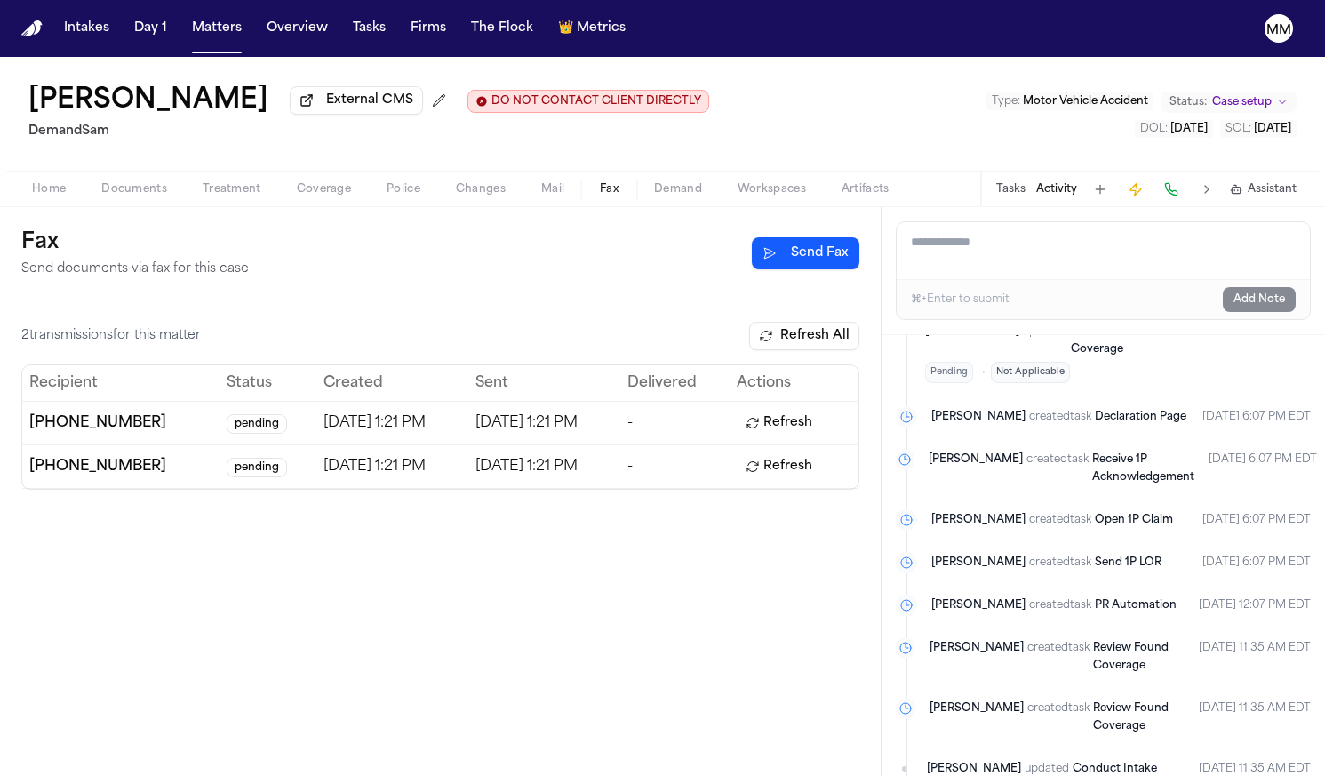
click at [619, 195] on button "Fax" at bounding box center [609, 189] width 54 height 21
click at [120, 423] on td "[PHONE_NUMBER]" at bounding box center [120, 423] width 197 height 44
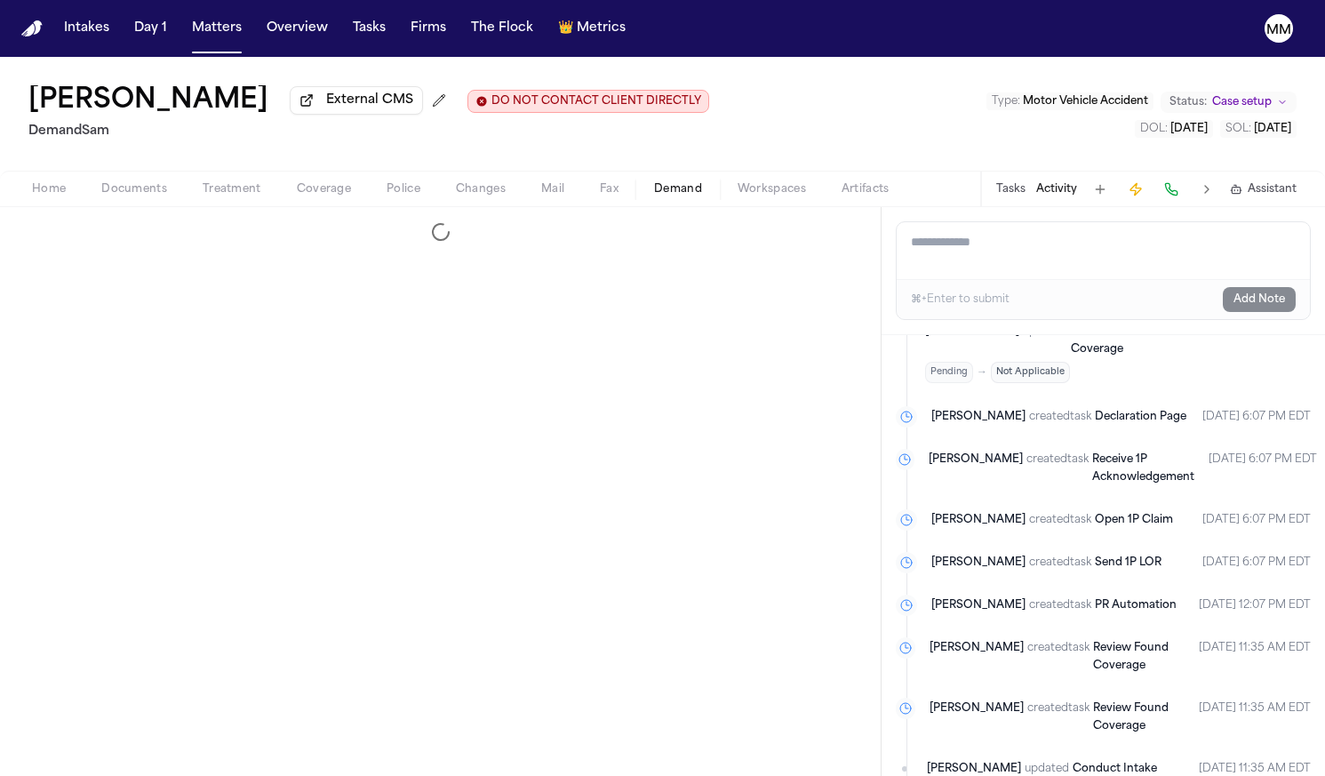
click at [688, 195] on span "Demand" at bounding box center [678, 189] width 48 height 14
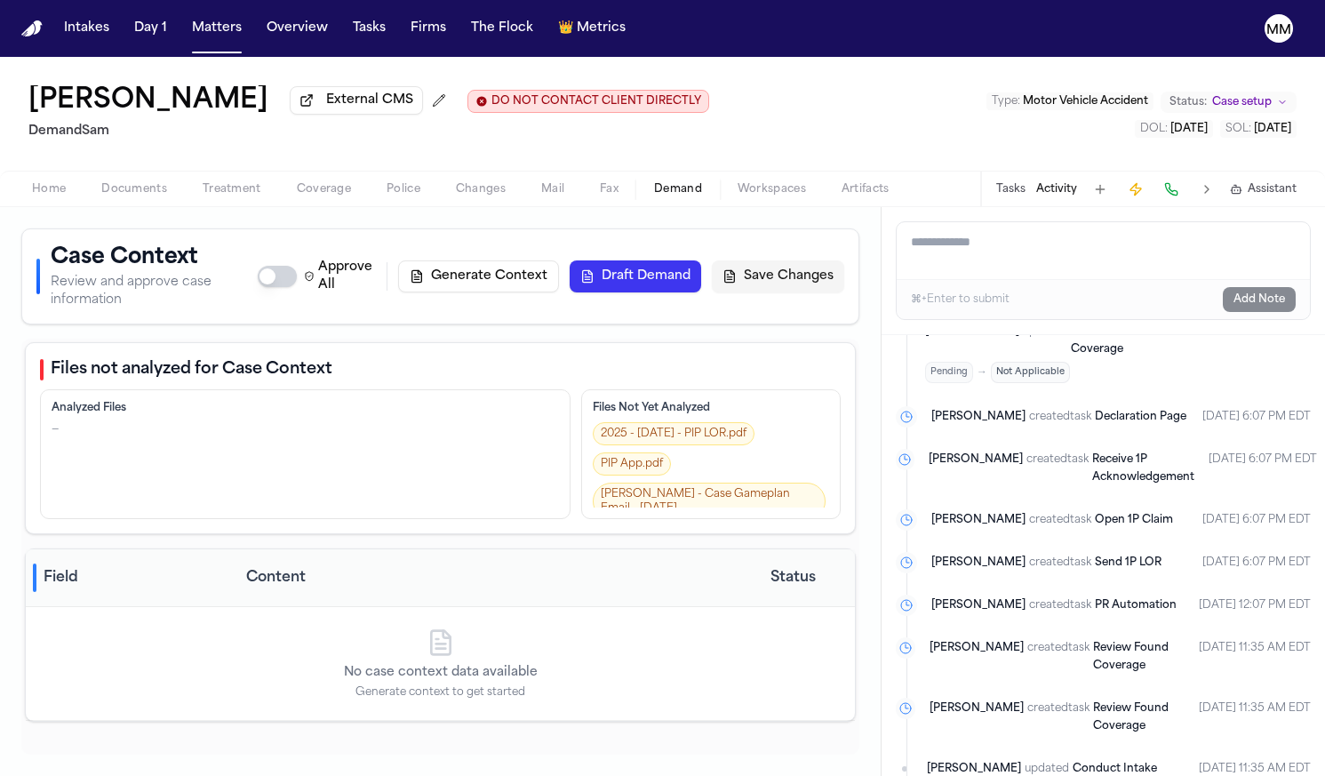
click at [741, 193] on span "Workspaces" at bounding box center [771, 189] width 68 height 14
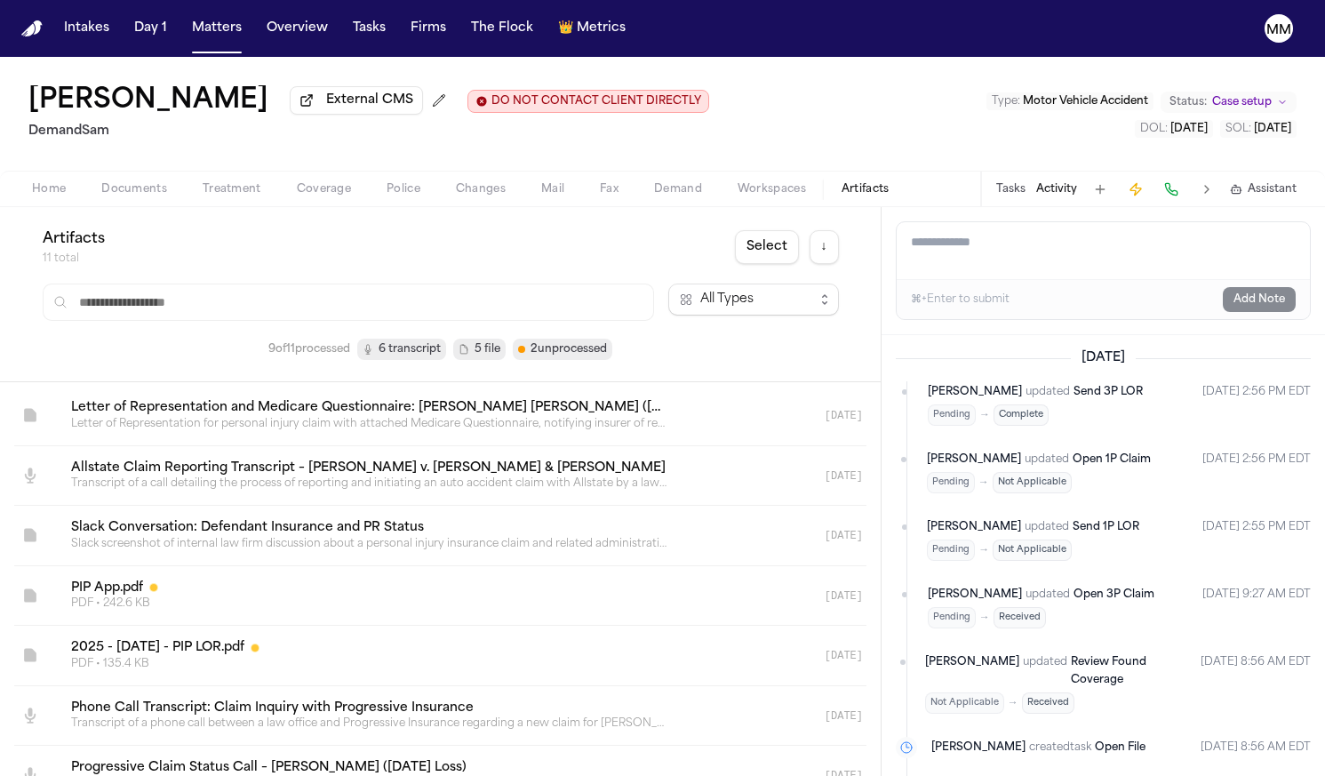
click at [885, 195] on span "Artifacts" at bounding box center [865, 189] width 48 height 14
click at [46, 196] on span "Home" at bounding box center [49, 189] width 34 height 14
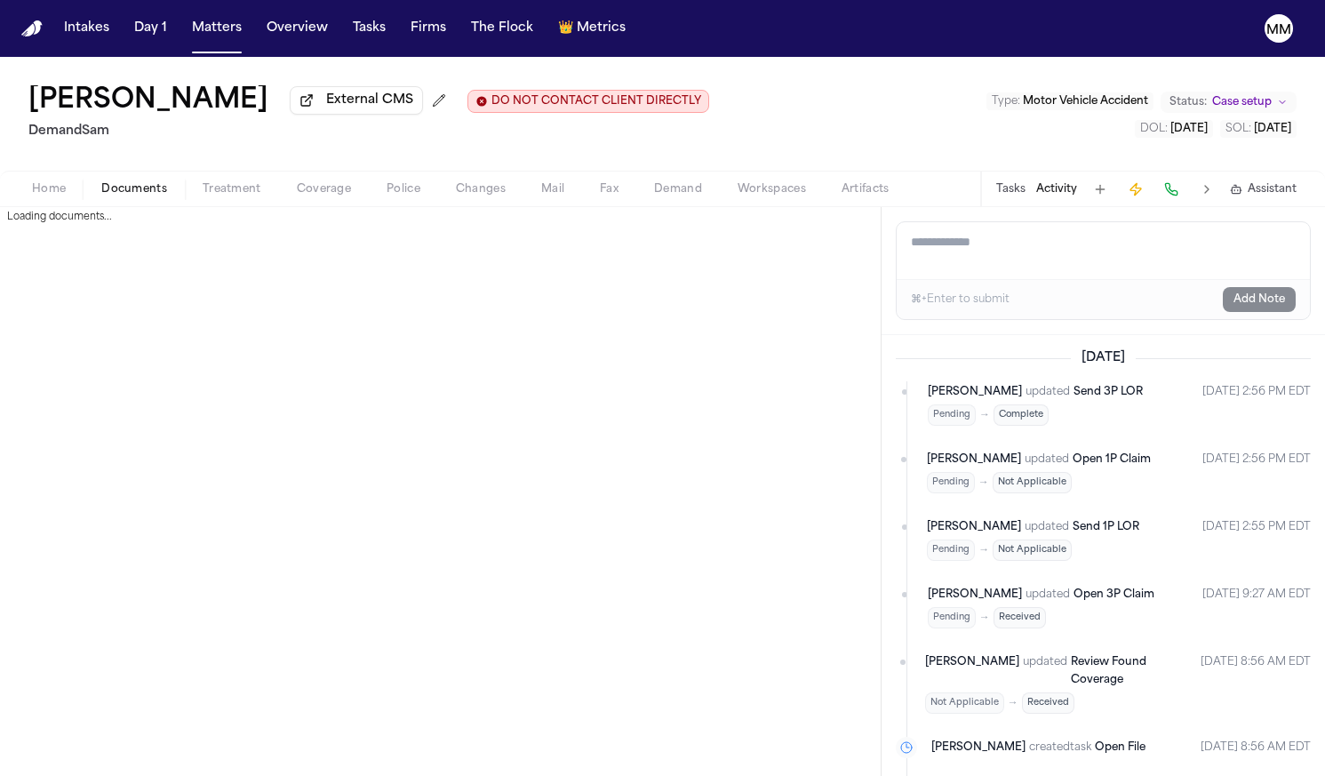
click at [128, 195] on span "Documents" at bounding box center [134, 189] width 66 height 14
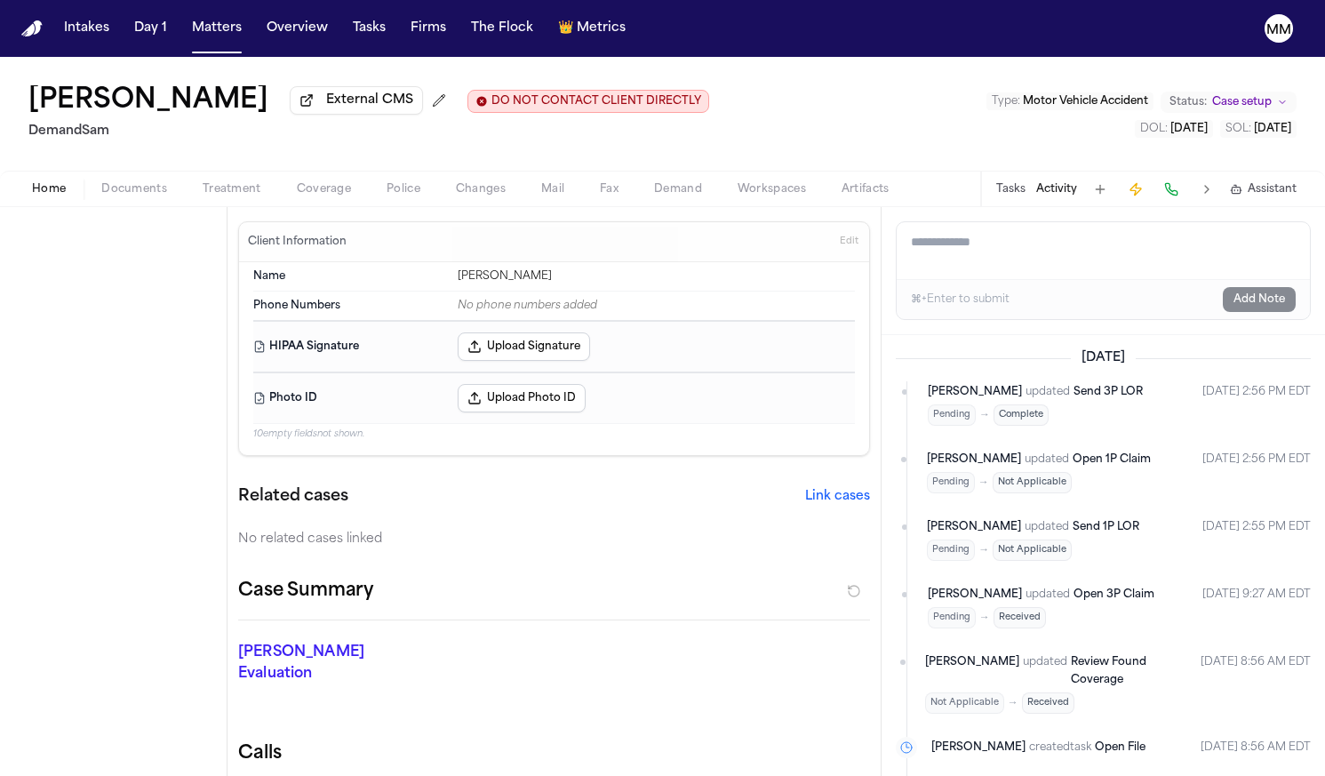
click at [63, 191] on span "Home" at bounding box center [49, 189] width 34 height 14
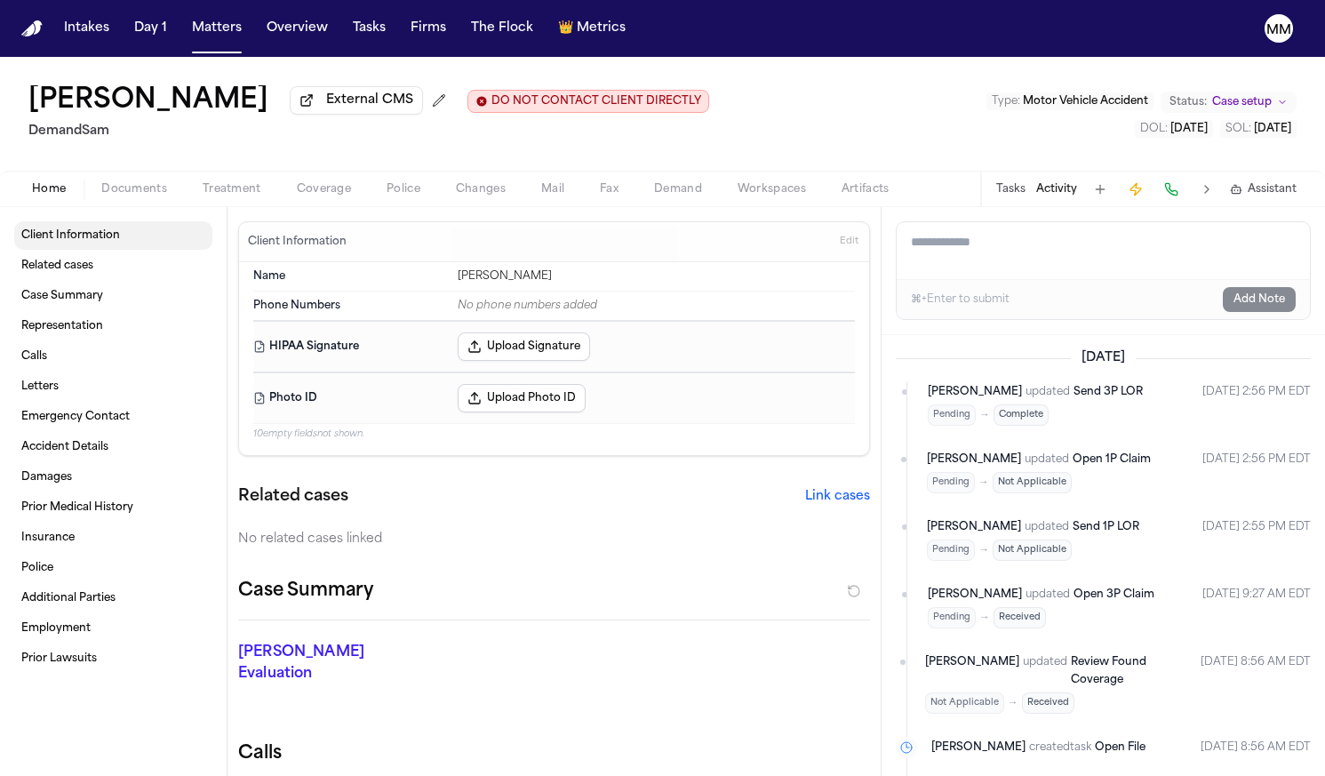
click at [59, 241] on span "Client Information" at bounding box center [70, 235] width 99 height 14
click at [68, 276] on link "Related cases" at bounding box center [113, 265] width 198 height 28
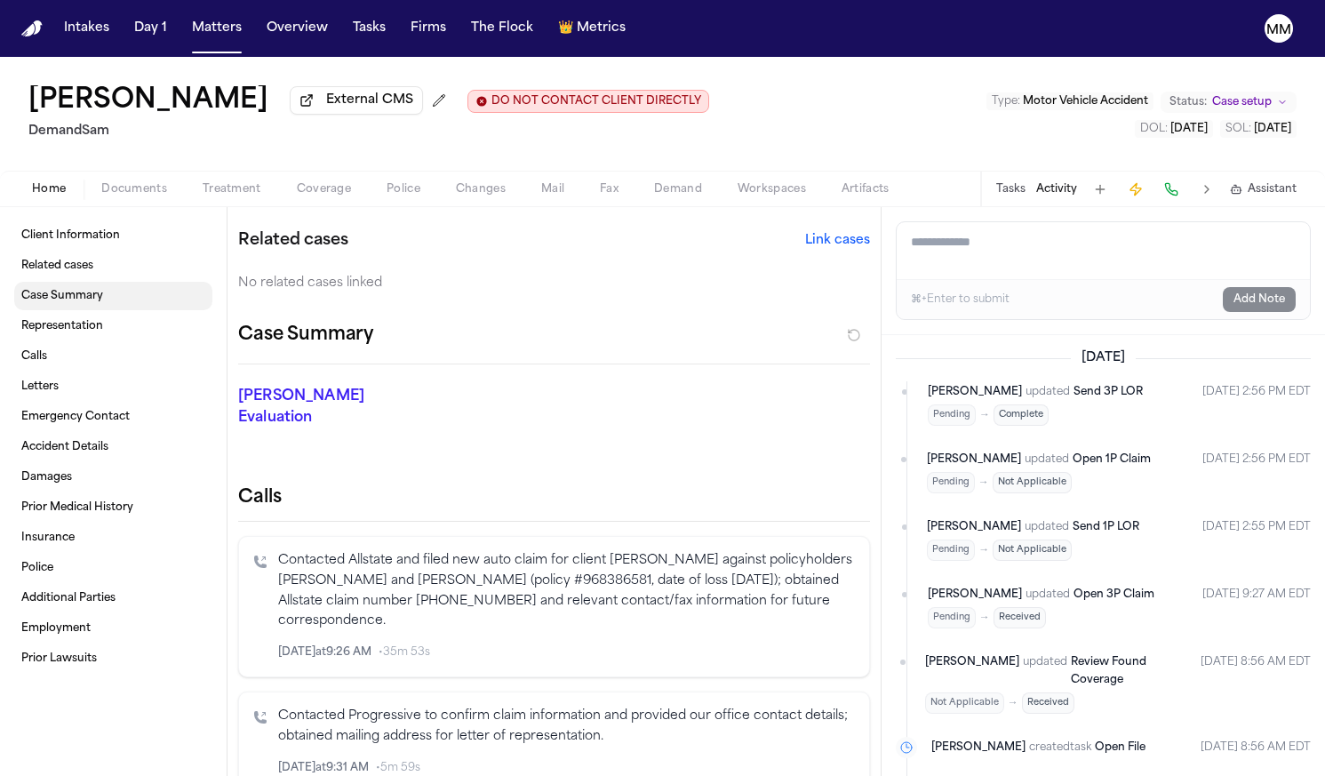
click at [68, 292] on span "Case Summary" at bounding box center [62, 296] width 82 height 14
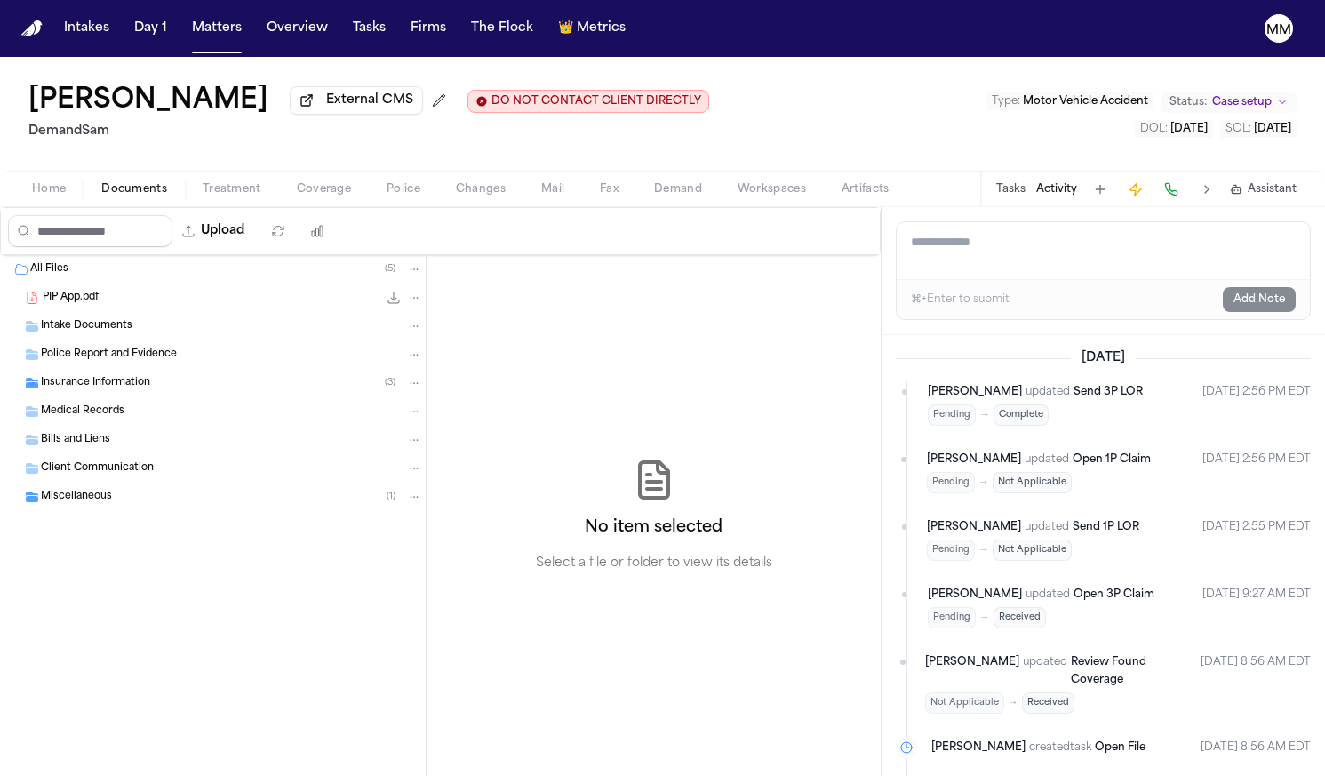
click at [151, 194] on span "Documents" at bounding box center [134, 189] width 66 height 14
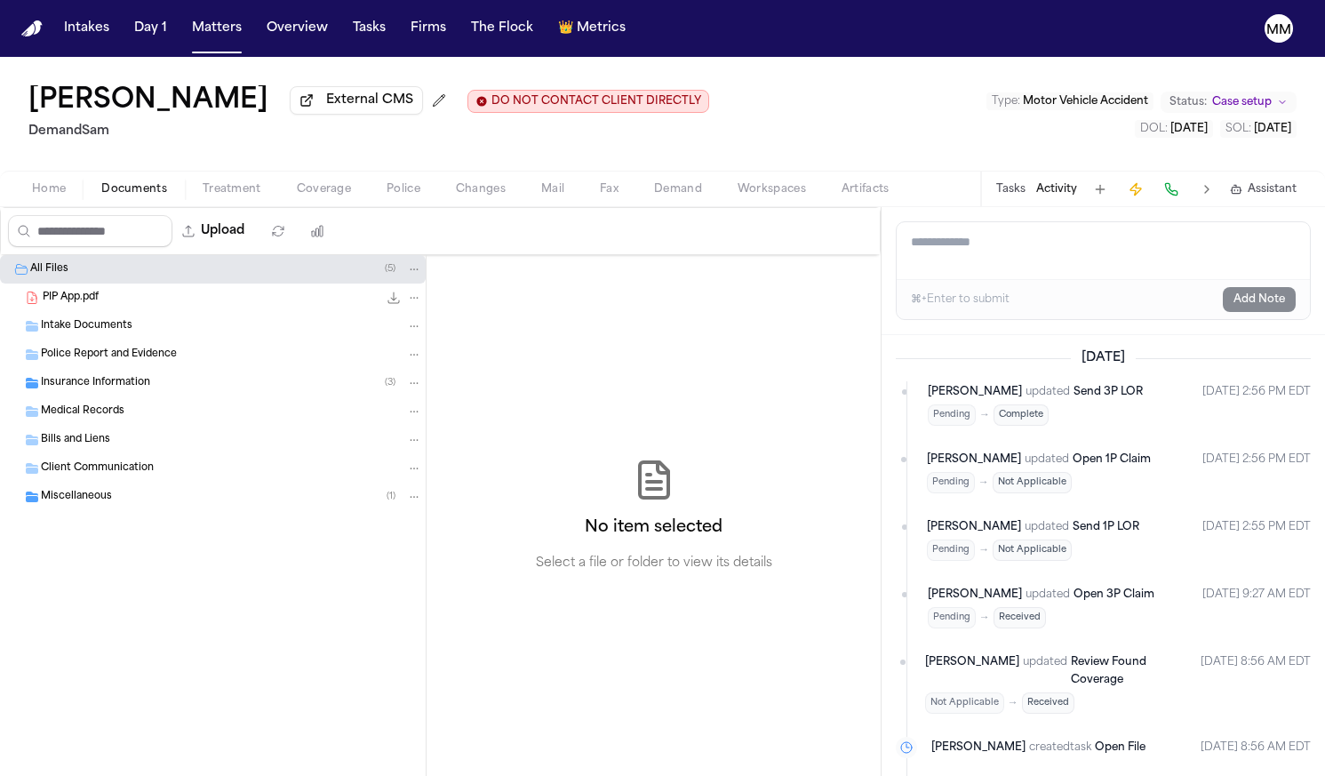
click at [82, 366] on div "Police Report and Evidence" at bounding box center [213, 354] width 426 height 28
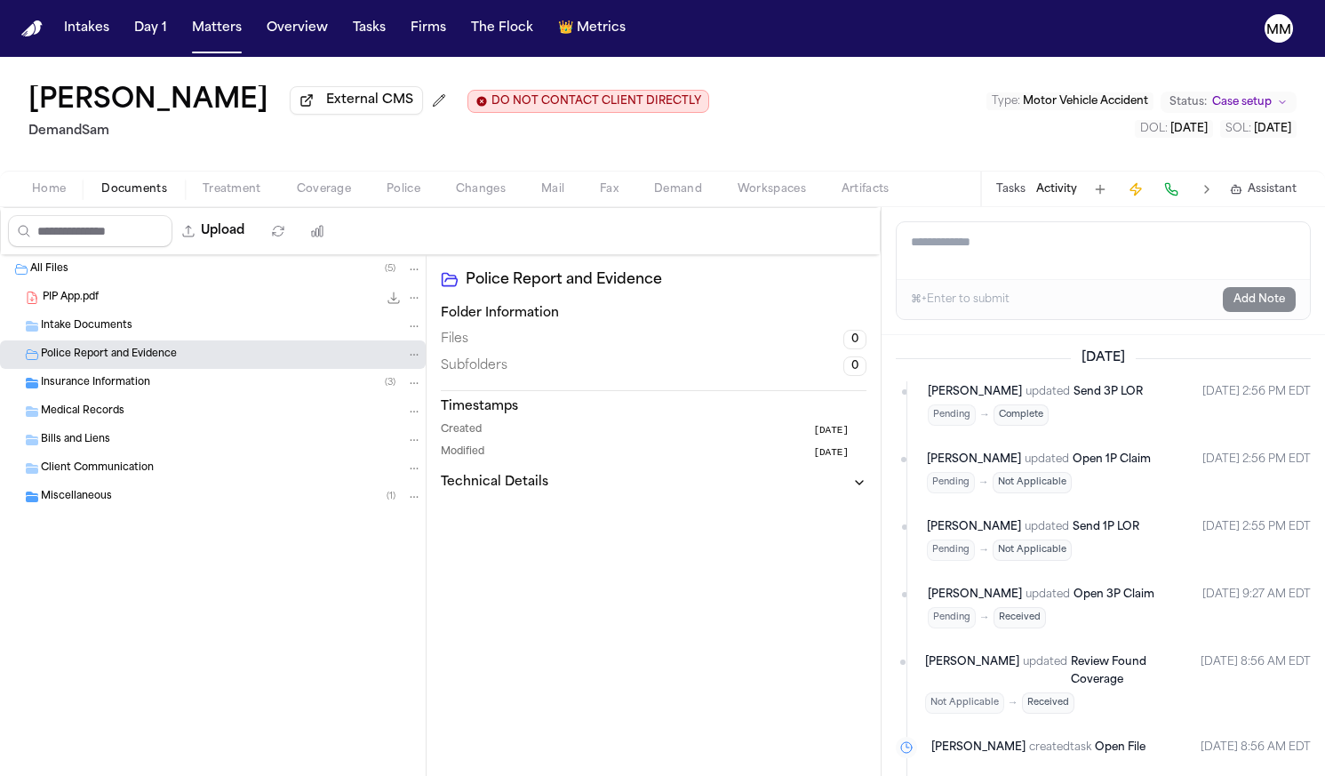
click at [74, 387] on span "Insurance Information" at bounding box center [95, 383] width 109 height 15
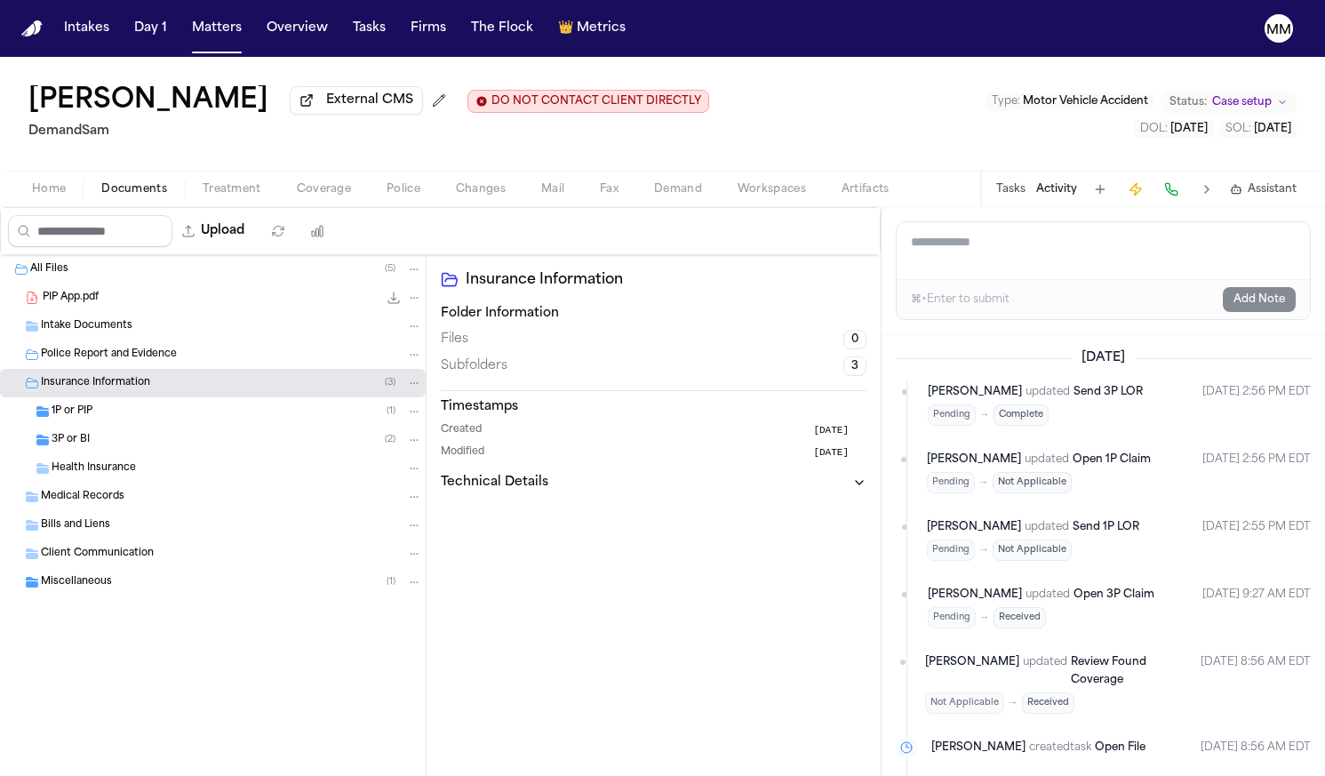
click at [84, 416] on span "1P or PIP" at bounding box center [72, 411] width 41 height 15
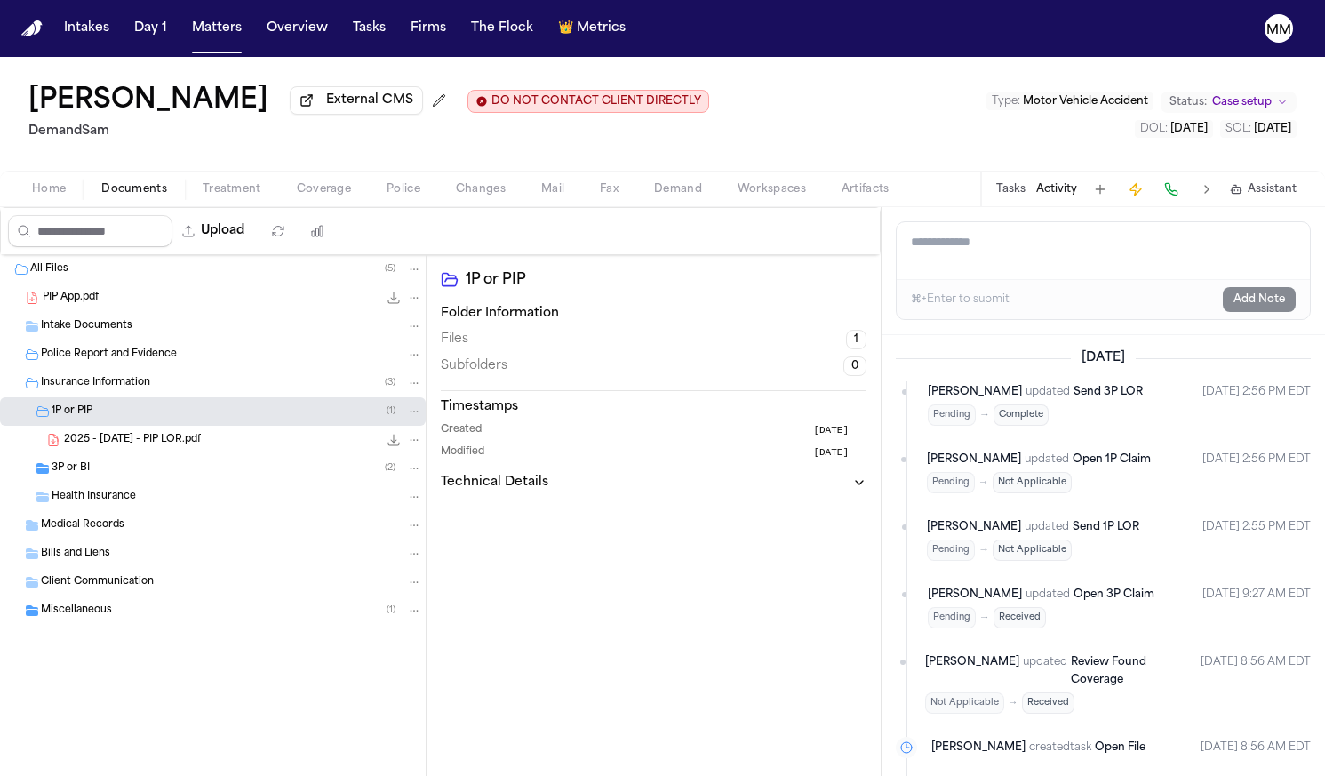
click at [396, 184] on span "Police" at bounding box center [403, 189] width 34 height 14
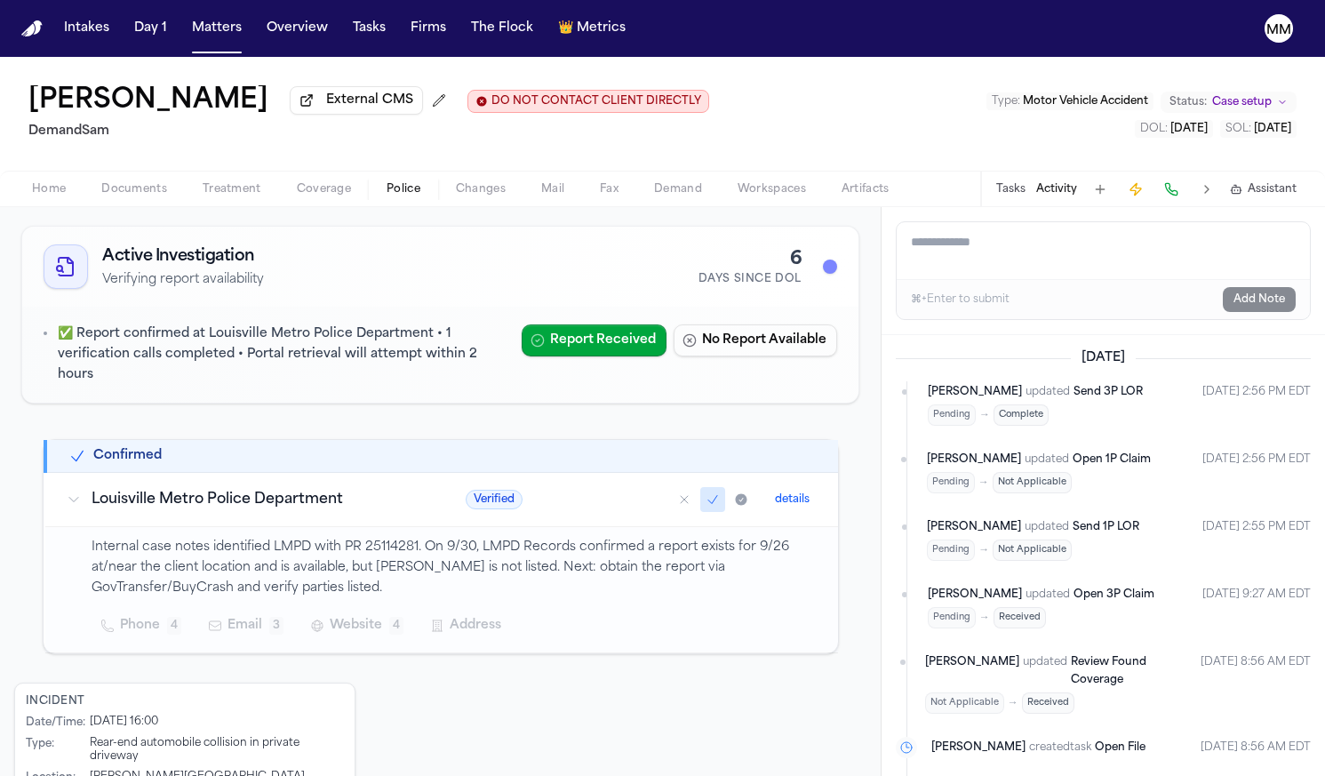
scroll to position [77, 0]
